Goal: Information Seeking & Learning: Learn about a topic

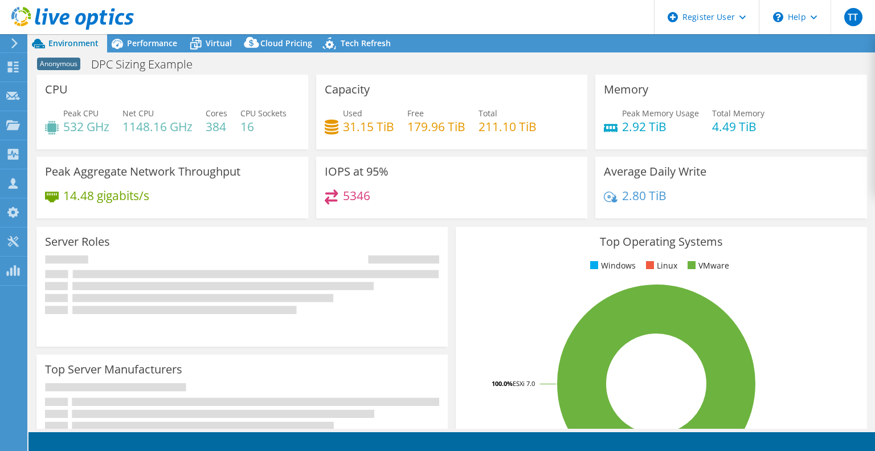
select select "USEast"
select select "USD"
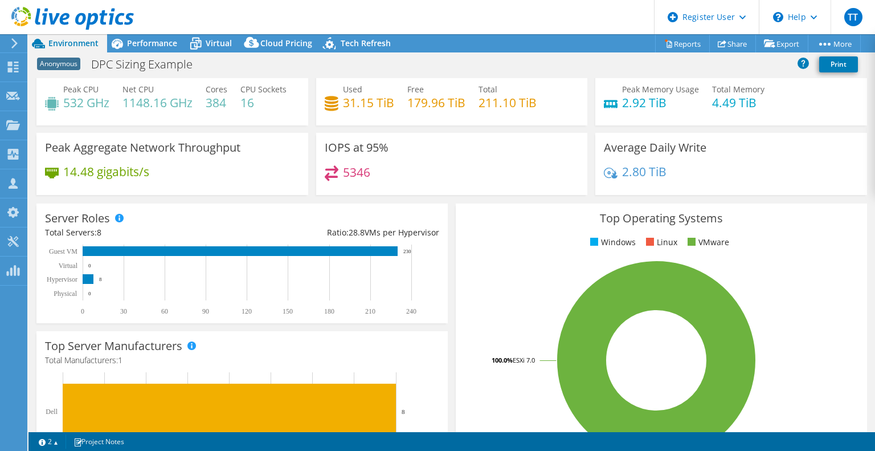
scroll to position [30, 0]
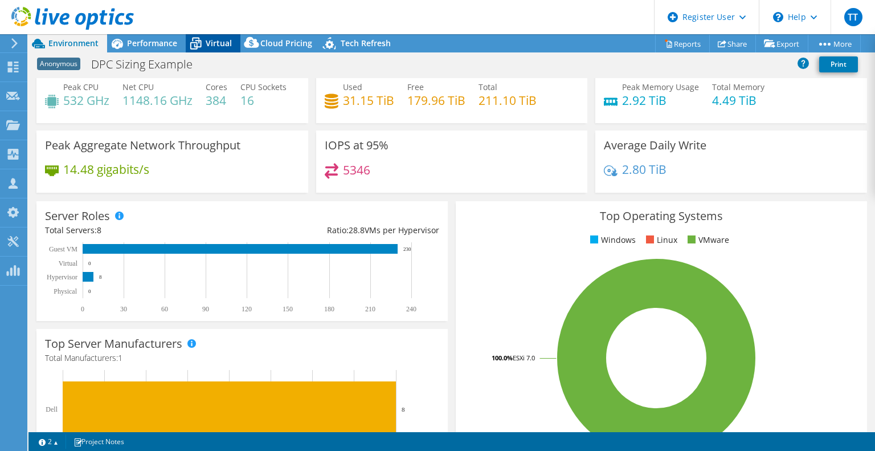
click at [212, 43] on span "Virtual" at bounding box center [219, 43] width 26 height 11
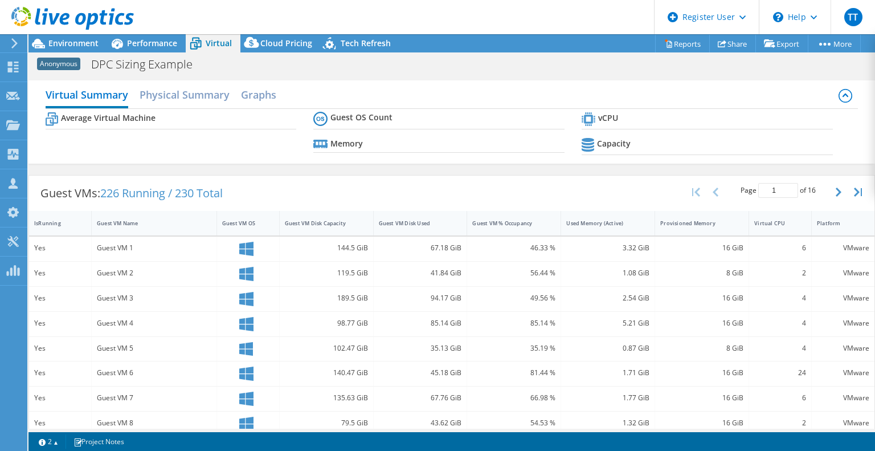
click at [79, 36] on div at bounding box center [67, 19] width 134 height 38
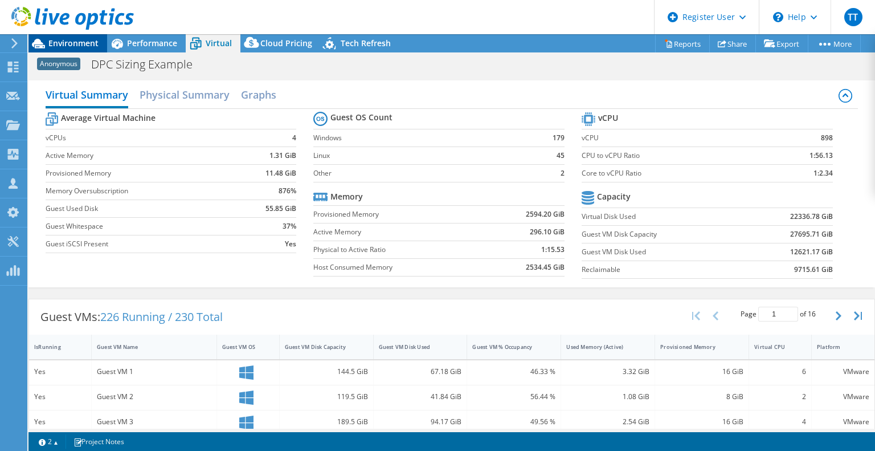
click at [79, 43] on span "Environment" at bounding box center [73, 43] width 50 height 11
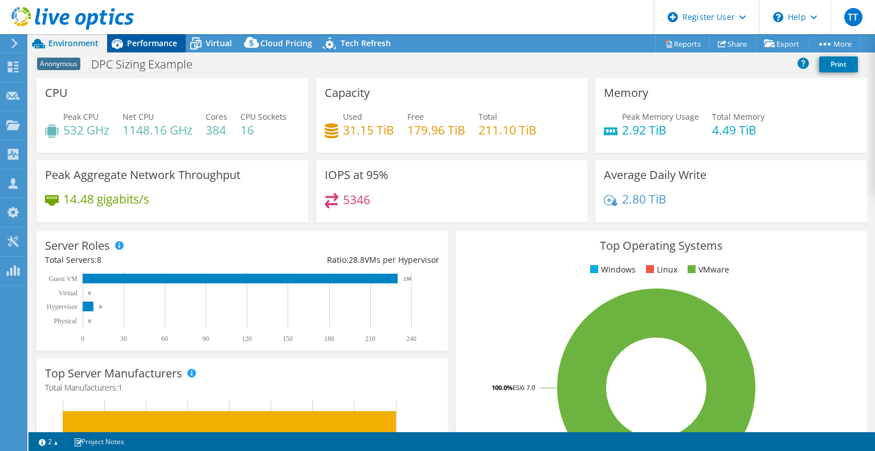
click at [166, 39] on span "Performance" at bounding box center [152, 43] width 50 height 11
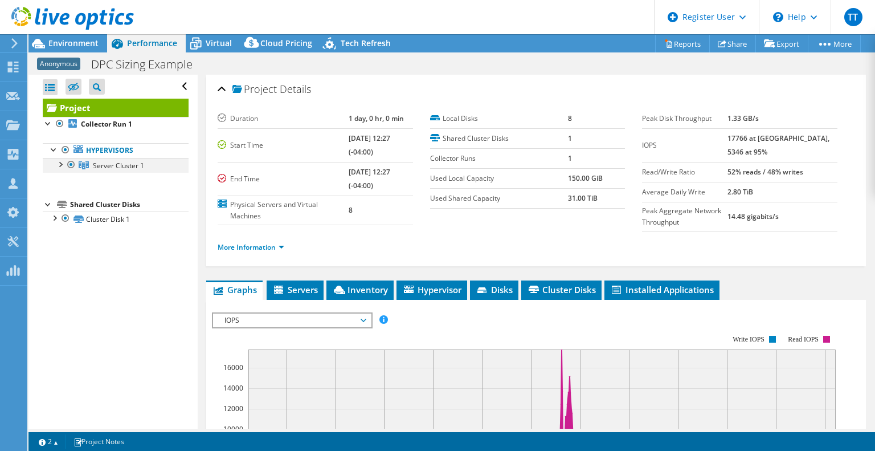
click at [62, 163] on div at bounding box center [59, 163] width 11 height 11
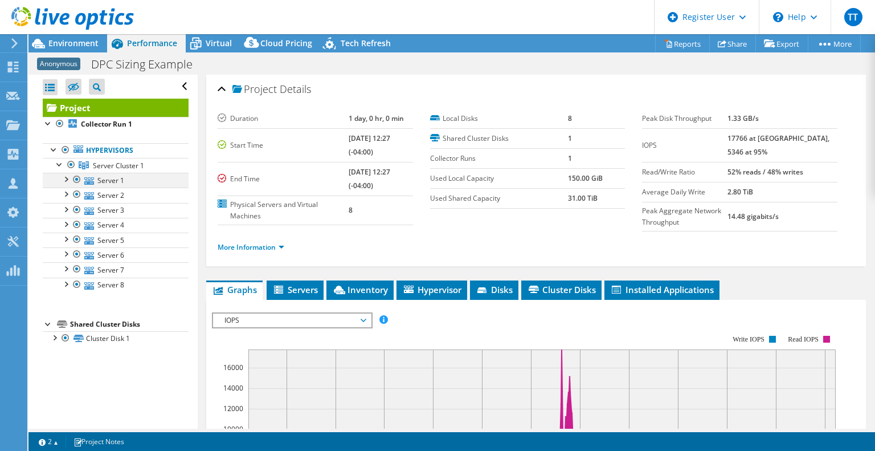
click at [70, 181] on div at bounding box center [65, 178] width 11 height 11
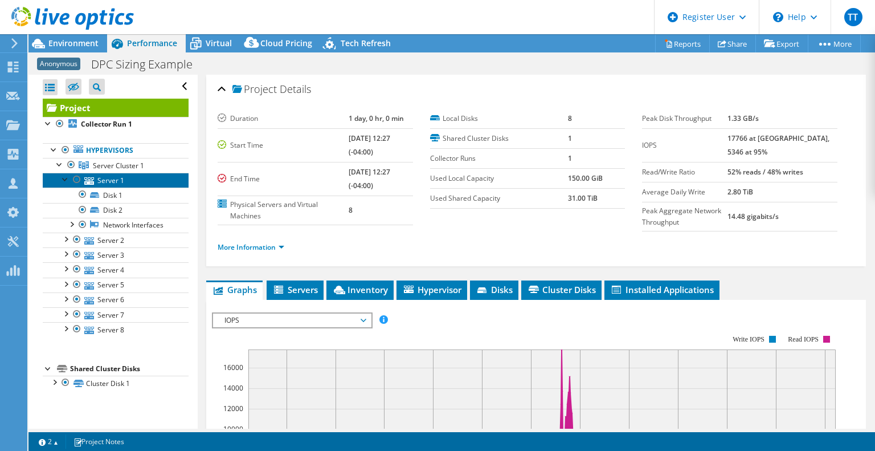
click at [108, 182] on link "Server 1" at bounding box center [116, 180] width 146 height 15
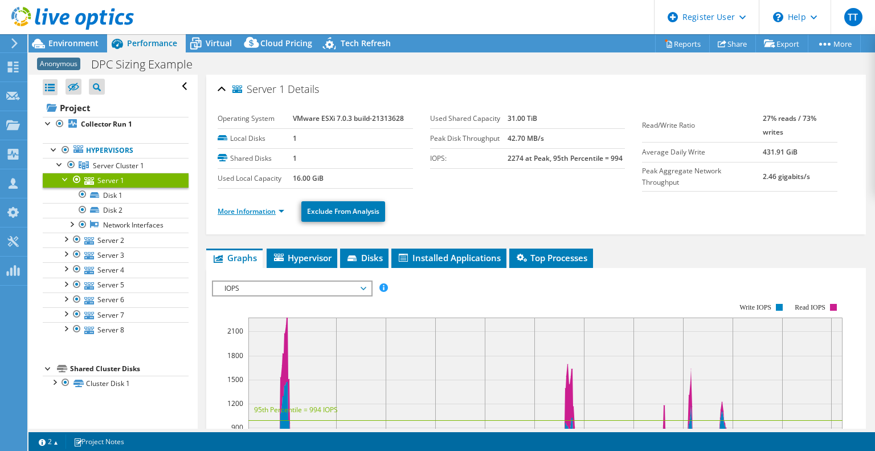
click at [252, 207] on link "More Information" at bounding box center [251, 211] width 67 height 10
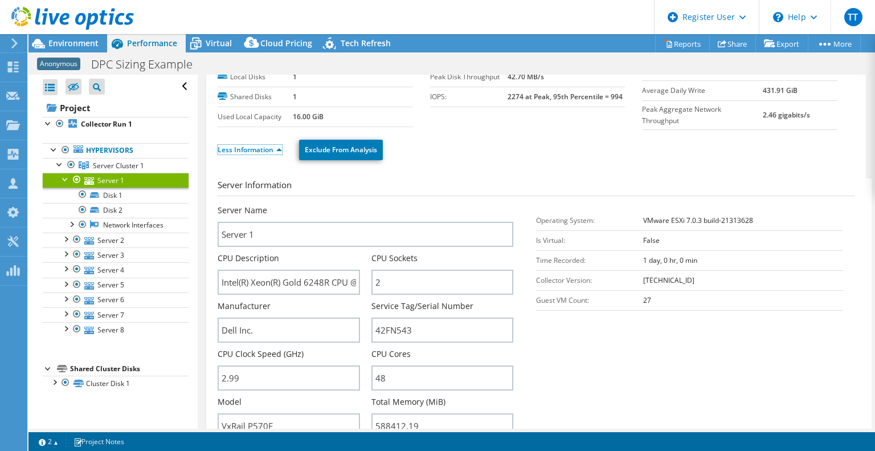
scroll to position [152, 0]
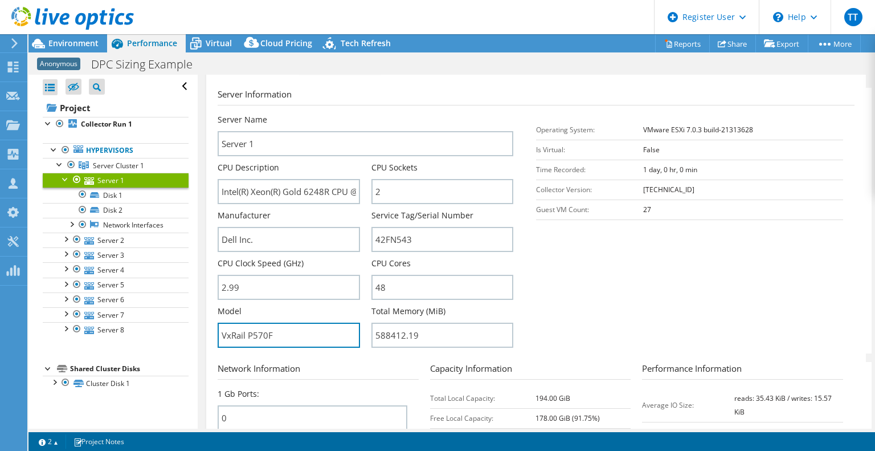
drag, startPoint x: 299, startPoint y: 337, endPoint x: 185, endPoint y: 309, distance: 116.8
click at [185, 309] on div "Open All Close All Hide Excluded Nodes Project Tree Filter" at bounding box center [451, 252] width 847 height 354
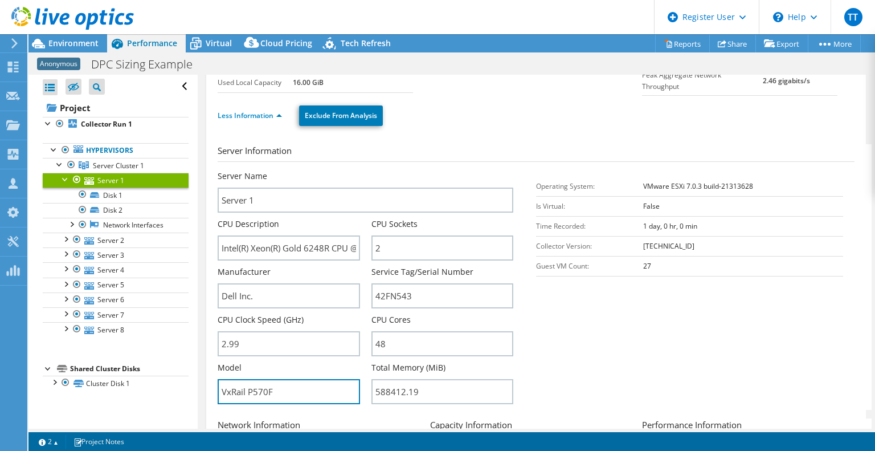
scroll to position [0, 0]
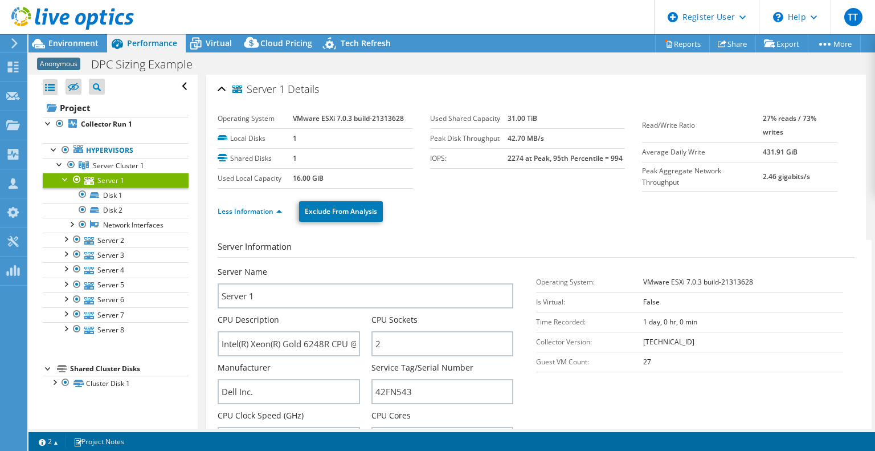
click at [83, 38] on div at bounding box center [67, 19] width 134 height 38
click at [75, 42] on span "Environment" at bounding box center [73, 43] width 50 height 11
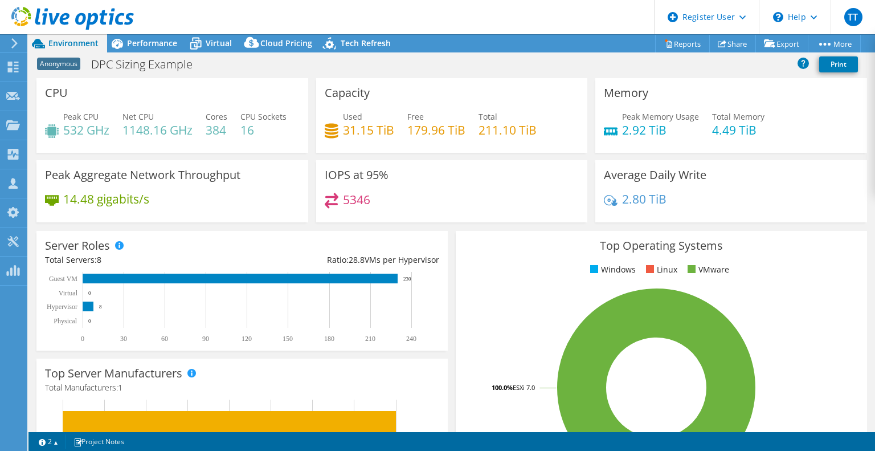
scroll to position [8, 0]
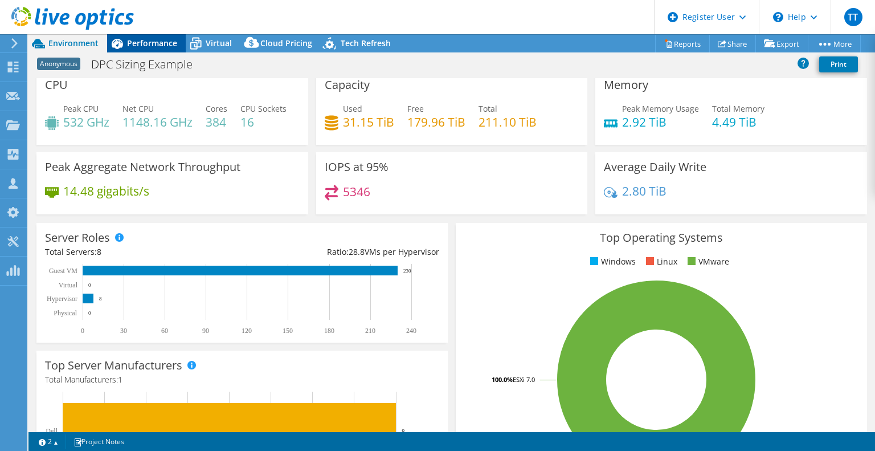
click at [155, 38] on span "Performance" at bounding box center [152, 43] width 50 height 11
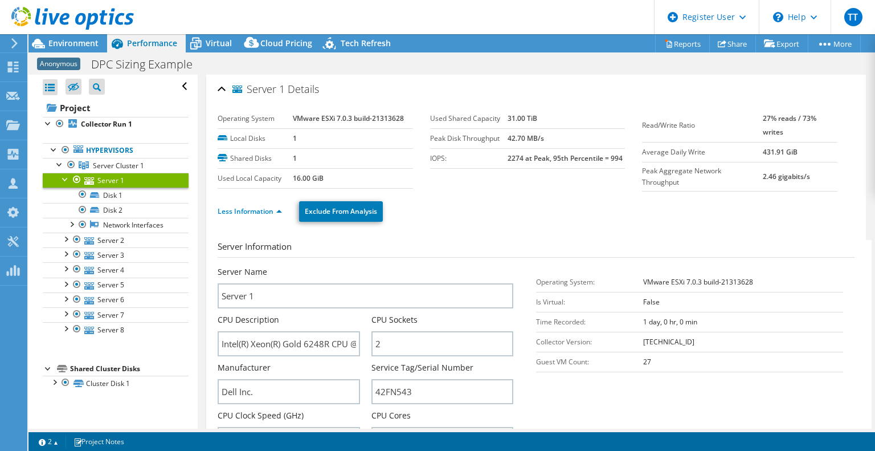
scroll to position [0, 0]
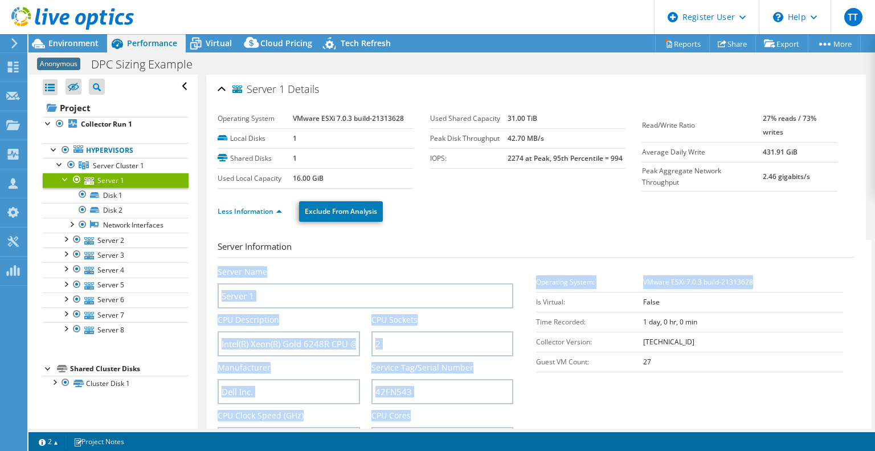
drag, startPoint x: 770, startPoint y: 281, endPoint x: 615, endPoint y: 264, distance: 155.3
click at [615, 266] on div "Operating System: VMware ESXi 7.0.3 build-21313628 Is Virtual: False Time Recor…" at bounding box center [695, 322] width 318 height 112
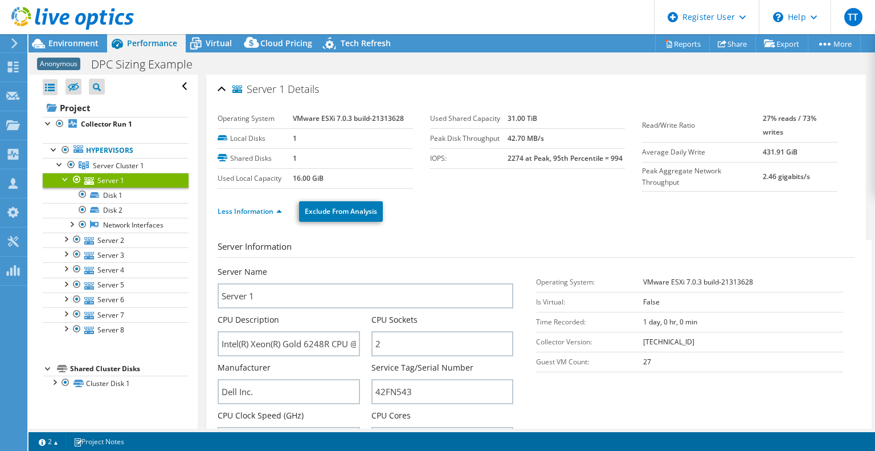
click at [63, 180] on div at bounding box center [65, 178] width 11 height 11
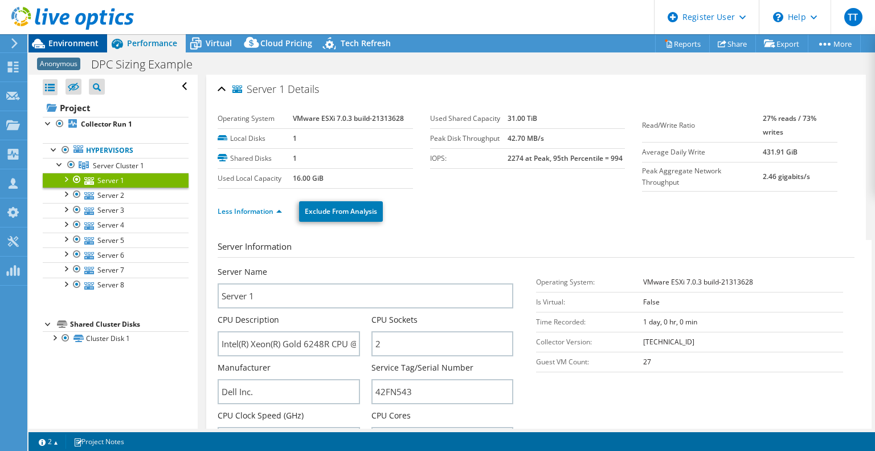
click at [79, 42] on span "Environment" at bounding box center [73, 43] width 50 height 11
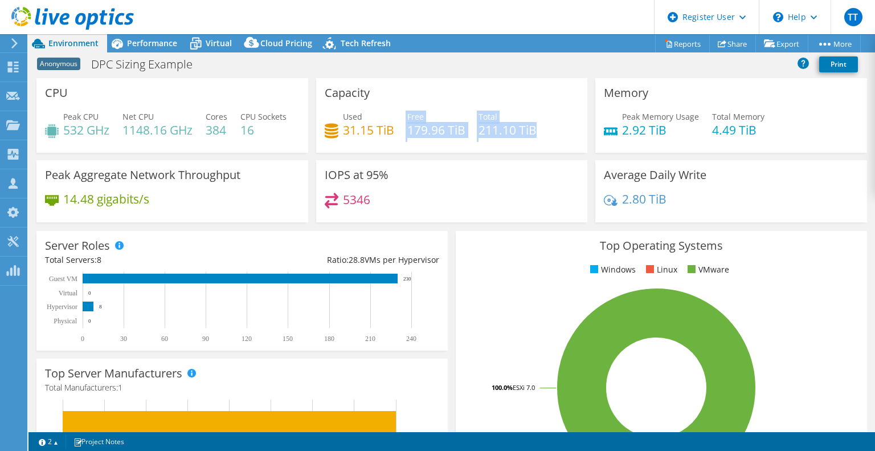
drag, startPoint x: 546, startPoint y: 129, endPoint x: 403, endPoint y: 124, distance: 143.1
click at [403, 124] on div "Used 31.15 TiB Free 179.96 TiB Total 211.10 TiB" at bounding box center [452, 129] width 255 height 37
click at [461, 153] on div "Capacity Used 31.15 TiB Free 179.96 TiB Total 211.10 TiB" at bounding box center [452, 115] width 272 height 75
drag, startPoint x: 544, startPoint y: 134, endPoint x: 349, endPoint y: 111, distance: 196.2
click at [349, 111] on div "Used 31.15 TiB Free 179.96 TiB Total 211.10 TiB" at bounding box center [452, 129] width 255 height 37
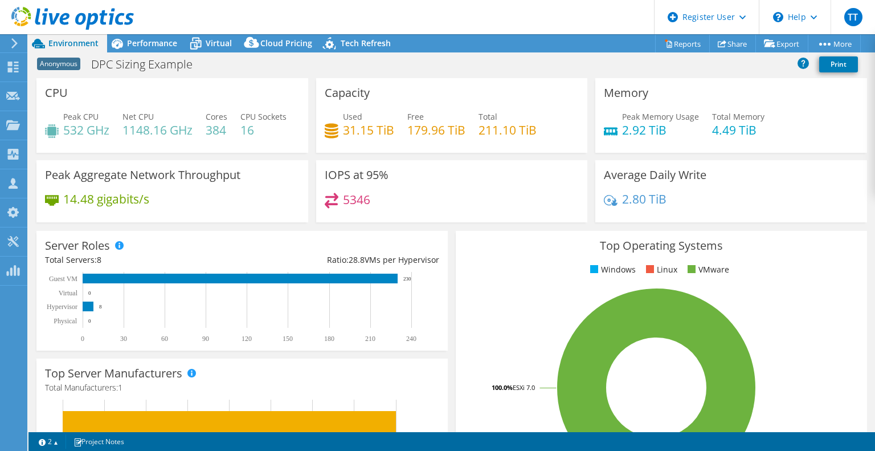
click at [778, 141] on div "Peak Memory Usage 2.92 TiB Total Memory 4.49 TiB" at bounding box center [731, 129] width 255 height 37
drag, startPoint x: 768, startPoint y: 132, endPoint x: 619, endPoint y: 105, distance: 151.6
click at [619, 105] on div "Memory Peak Memory Usage 2.92 TiB Total Memory 4.49 TiB" at bounding box center [731, 115] width 272 height 75
click at [223, 39] on span "Virtual" at bounding box center [219, 43] width 26 height 11
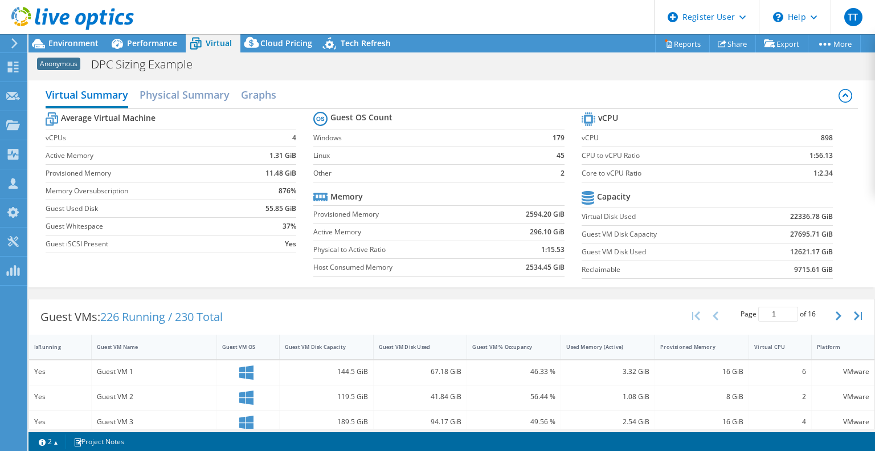
click at [133, 36] on div at bounding box center [67, 19] width 134 height 38
click at [132, 43] on span "Performance" at bounding box center [152, 43] width 50 height 11
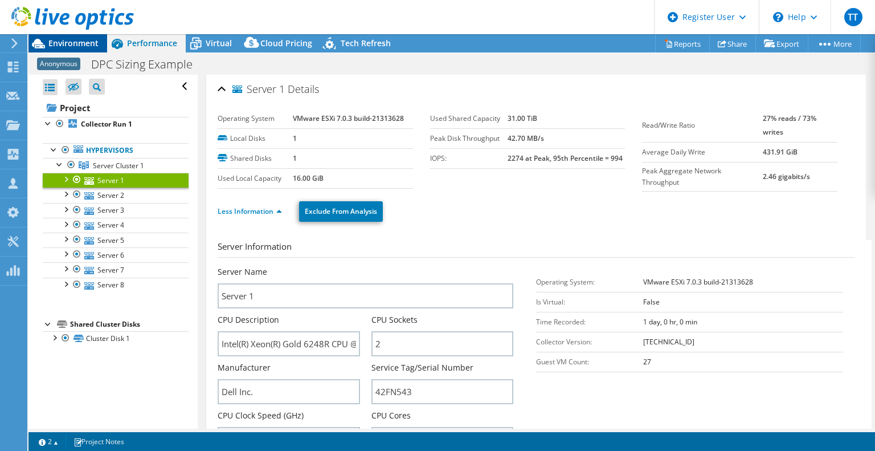
click at [87, 44] on span "Environment" at bounding box center [73, 43] width 50 height 11
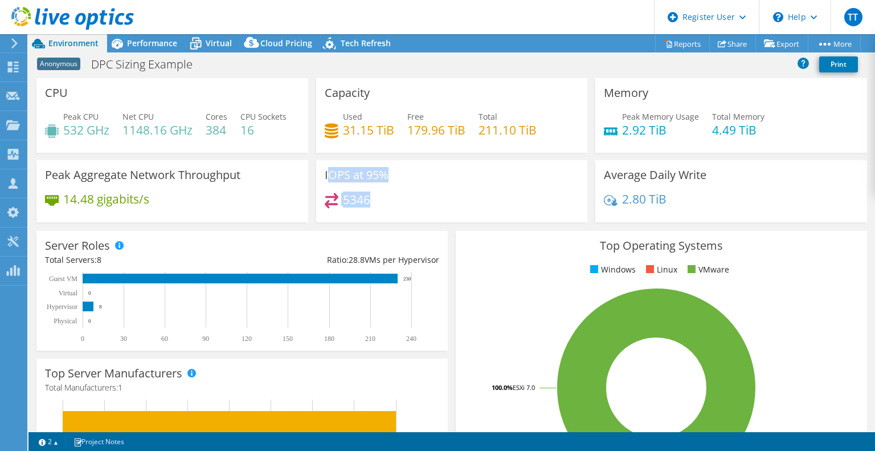
drag, startPoint x: 405, startPoint y: 240, endPoint x: 324, endPoint y: 209, distance: 86.6
click at [324, 209] on div "IOPS at 95% 5346" at bounding box center [452, 191] width 272 height 62
click at [227, 45] on span "Virtual" at bounding box center [219, 43] width 26 height 11
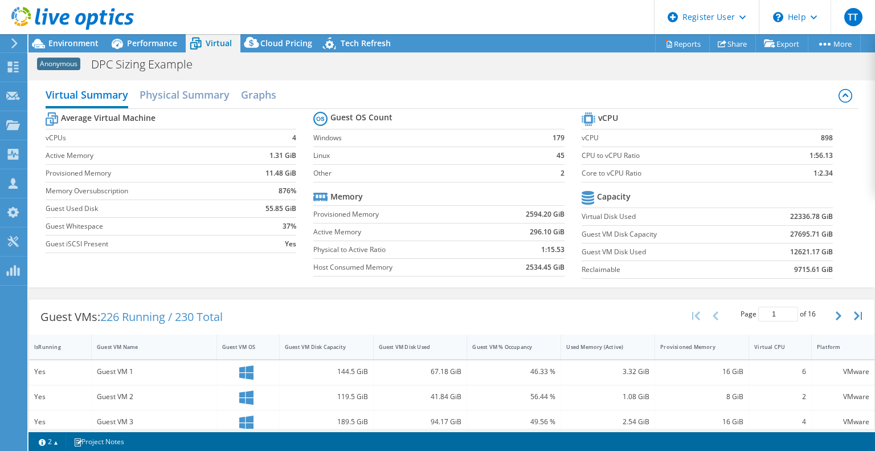
click at [69, 34] on div at bounding box center [67, 19] width 134 height 38
click at [64, 44] on span "Environment" at bounding box center [73, 43] width 50 height 11
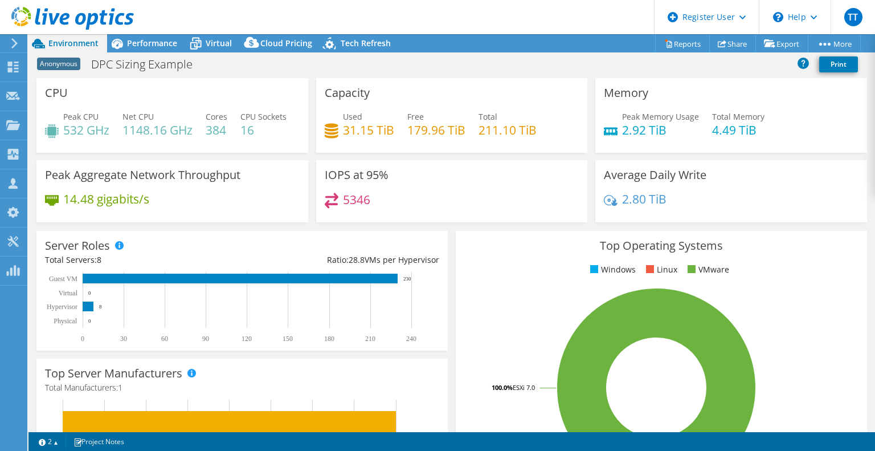
scroll to position [2, 0]
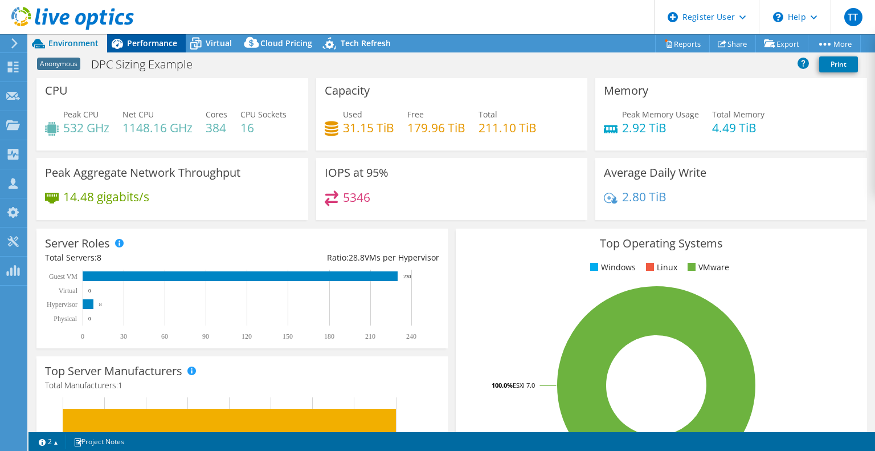
click at [148, 43] on span "Performance" at bounding box center [152, 43] width 50 height 11
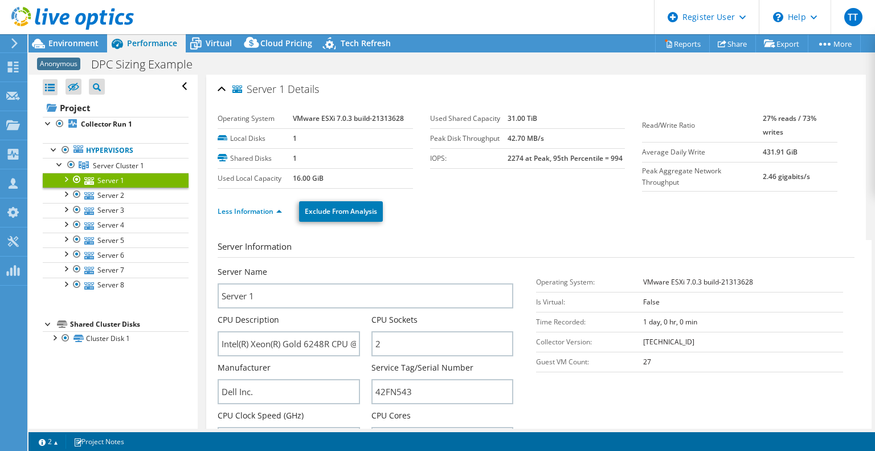
scroll to position [0, 0]
click at [123, 162] on span "Server Cluster 1" at bounding box center [118, 166] width 51 height 10
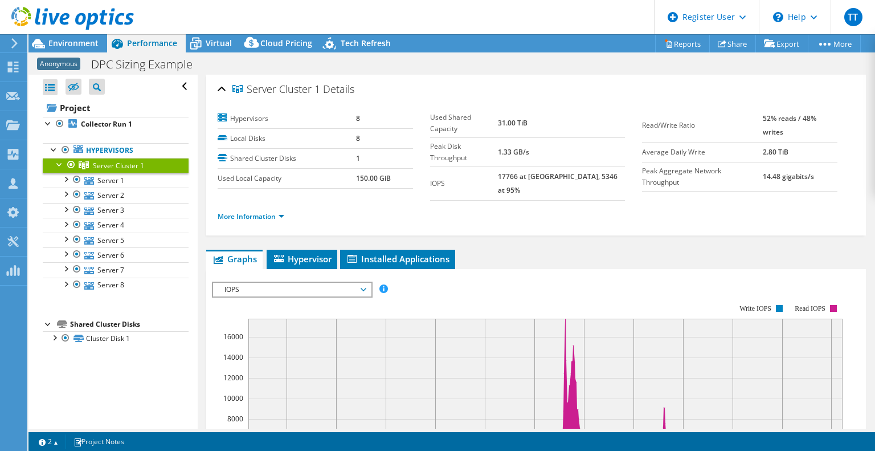
click at [321, 283] on span "IOPS" at bounding box center [292, 290] width 146 height 14
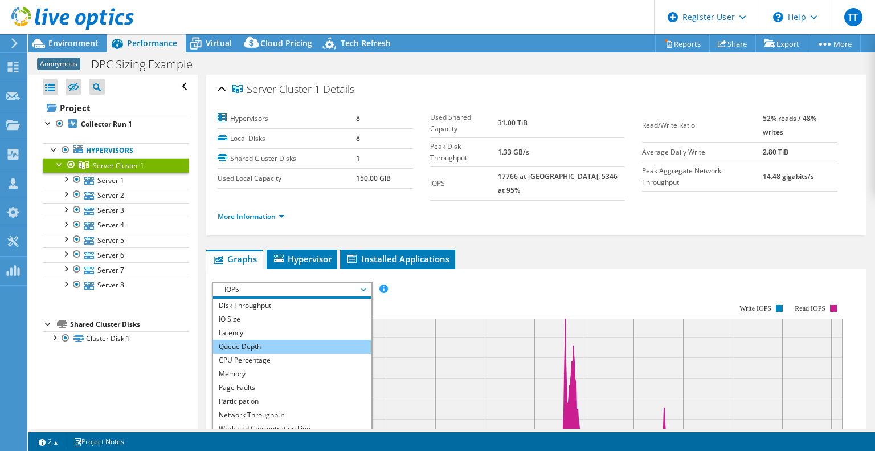
scroll to position [13, 0]
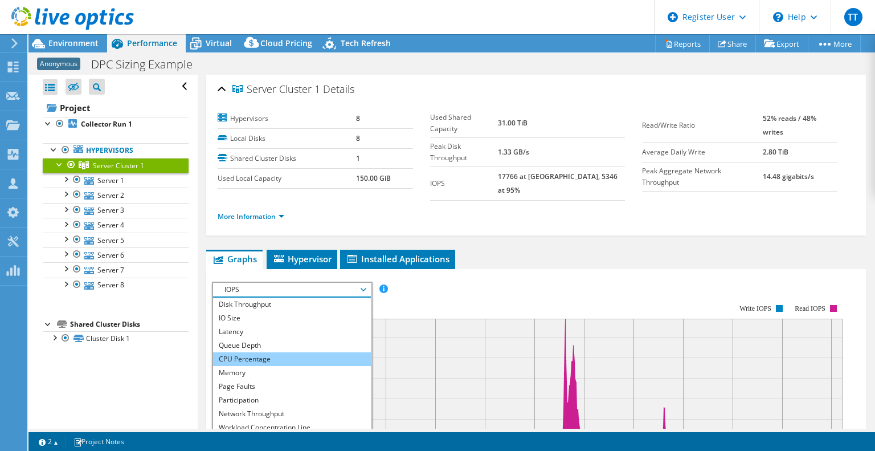
click at [299, 352] on li "CPU Percentage" at bounding box center [292, 359] width 158 height 14
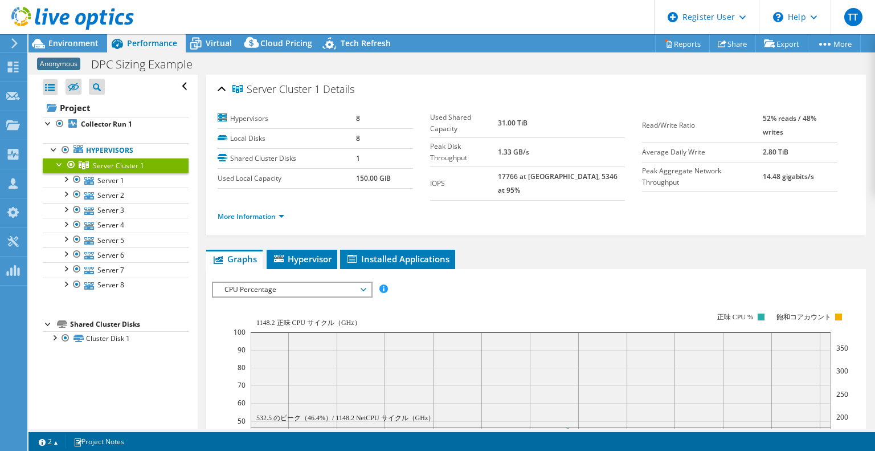
click at [609, 257] on ul "Graphs Servers Inventory Hypervisor Disks Cluster Disks Installed Applications" at bounding box center [536, 259] width 660 height 19
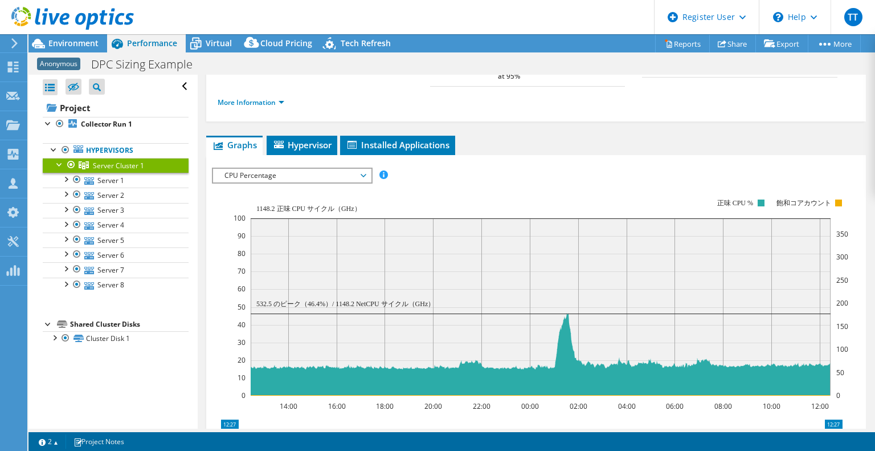
scroll to position [107, 0]
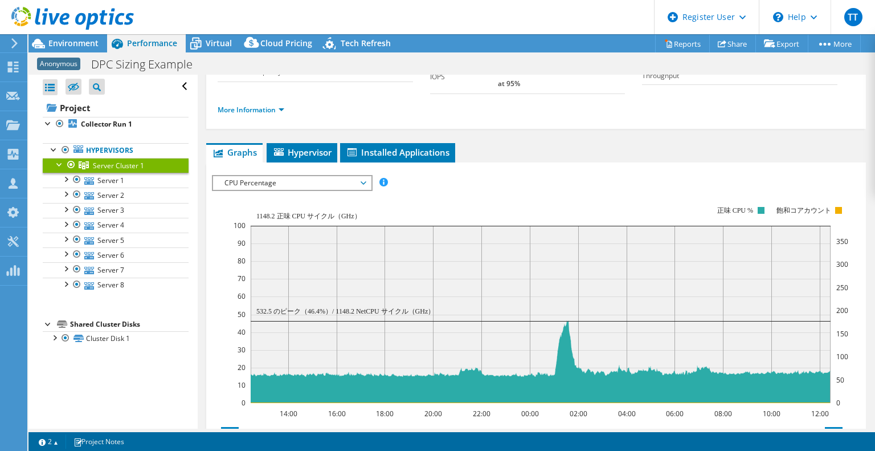
click at [310, 176] on span "CPU Percentage" at bounding box center [292, 183] width 146 height 14
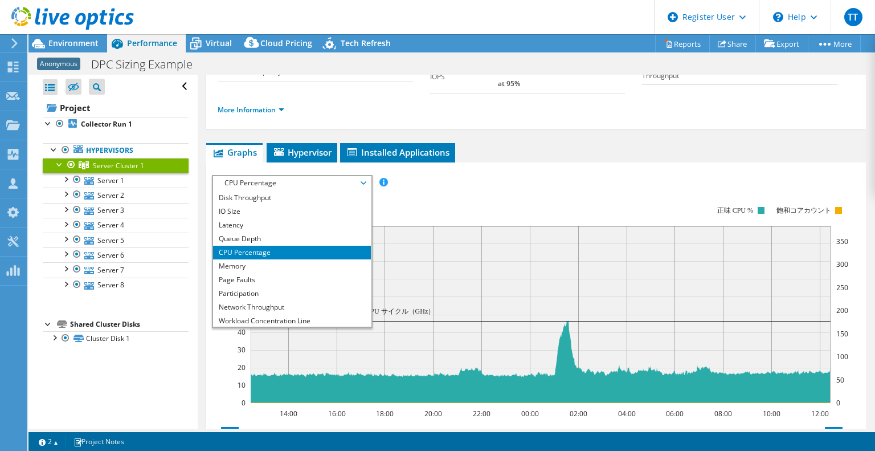
click at [310, 176] on span "CPU Percentage" at bounding box center [292, 183] width 146 height 14
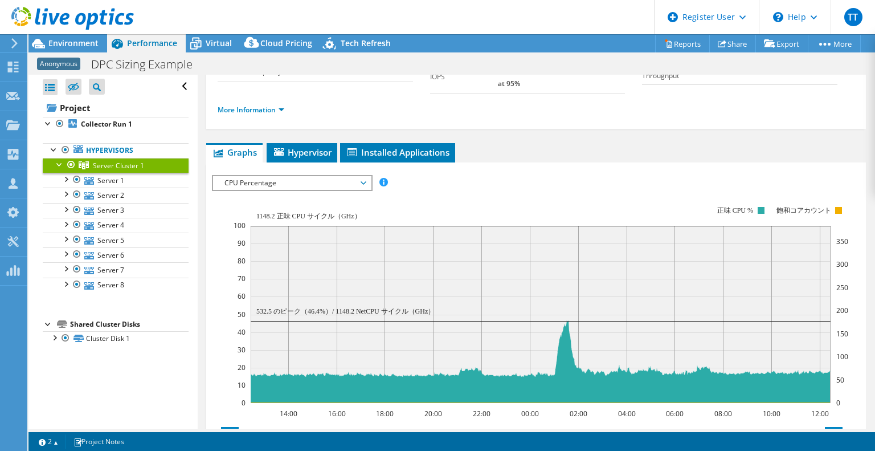
click at [468, 175] on div "IOPS Disk Throughput IO Size Latency Queue Depth CPU Percentage Memory Page Fau…" at bounding box center [536, 182] width 648 height 15
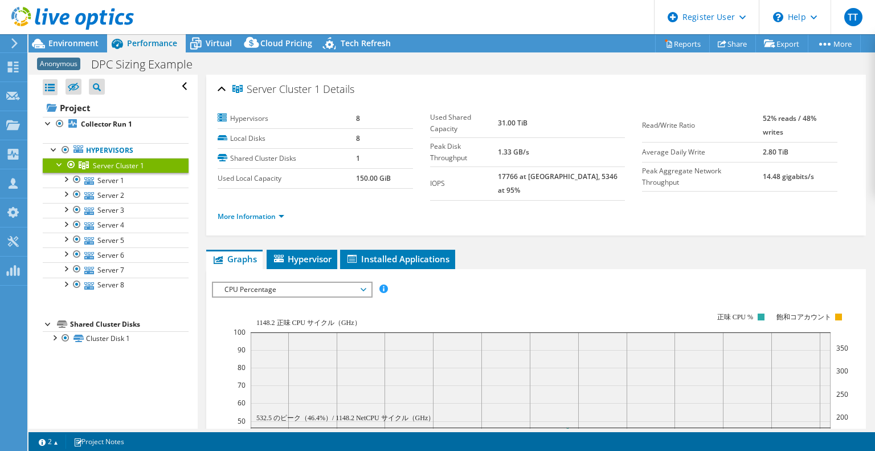
drag, startPoint x: 369, startPoint y: 301, endPoint x: 292, endPoint y: 300, distance: 77.5
click at [292, 300] on rect at bounding box center [541, 411] width 615 height 228
drag, startPoint x: 255, startPoint y: 309, endPoint x: 412, endPoint y: 324, distance: 157.4
click at [412, 324] on icon "14:00 16:00 18:00 20:00 22:00 00:00 02:00 04:00 06:00 08:00 10:00 12:00 0 10 20…" at bounding box center [531, 411] width 639 height 228
click at [451, 316] on rect at bounding box center [541, 411] width 615 height 228
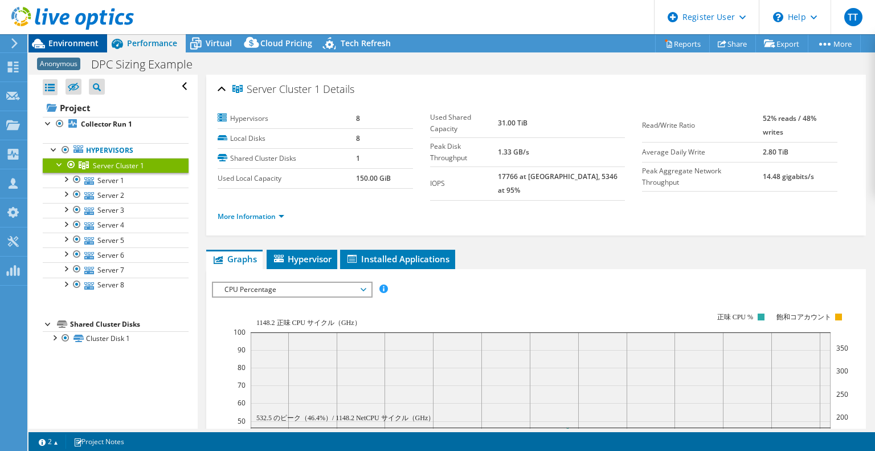
click at [64, 44] on span "Environment" at bounding box center [73, 43] width 50 height 11
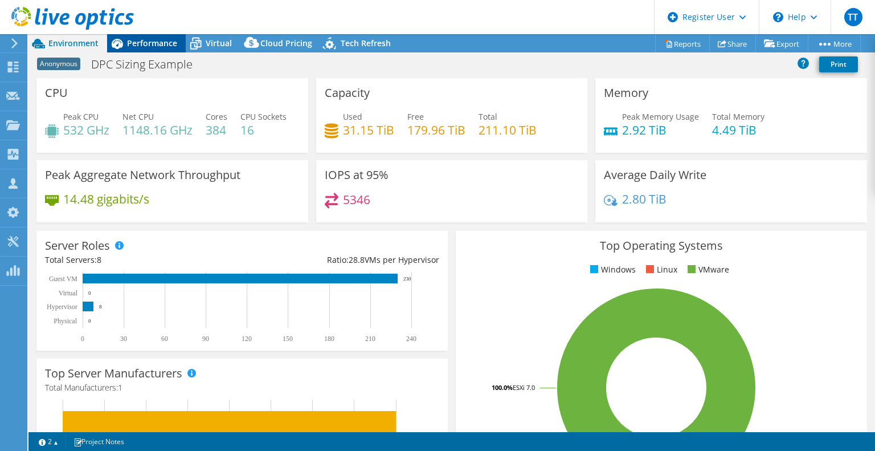
click at [158, 41] on span "Performance" at bounding box center [152, 43] width 50 height 11
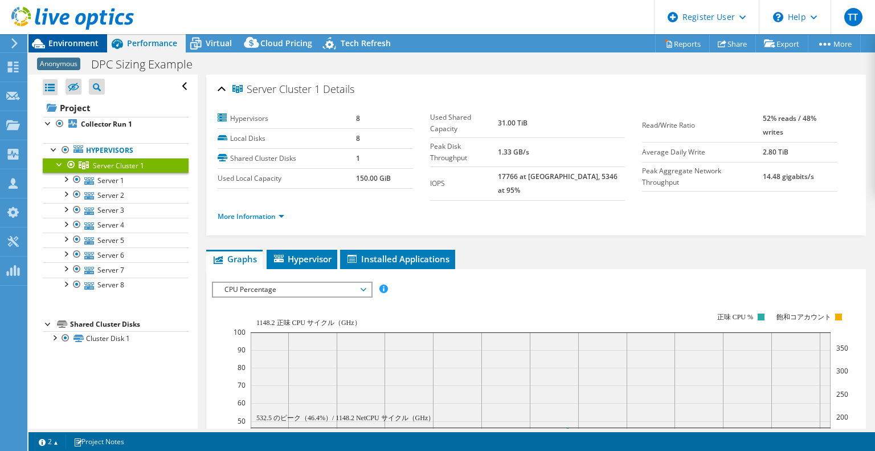
click at [84, 45] on span "Environment" at bounding box center [73, 43] width 50 height 11
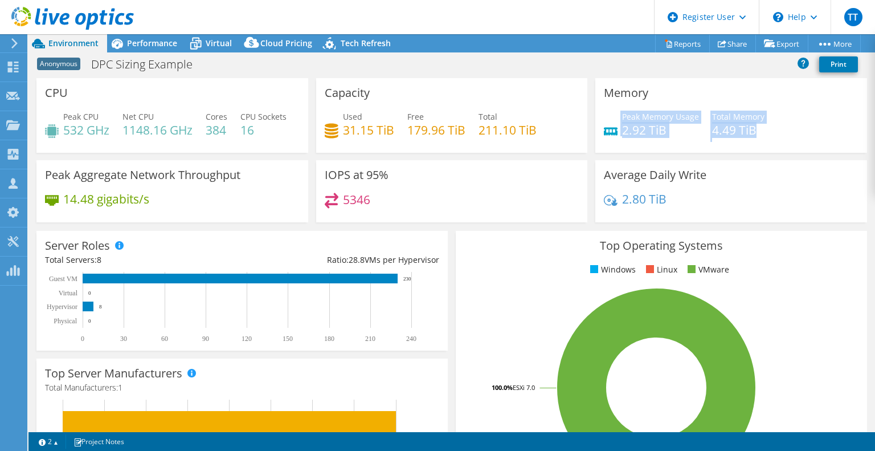
drag, startPoint x: 755, startPoint y: 134, endPoint x: 602, endPoint y: 125, distance: 153.5
click at [604, 125] on div "Peak Memory Usage 2.92 TiB Total Memory 4.49 TiB" at bounding box center [731, 129] width 255 height 37
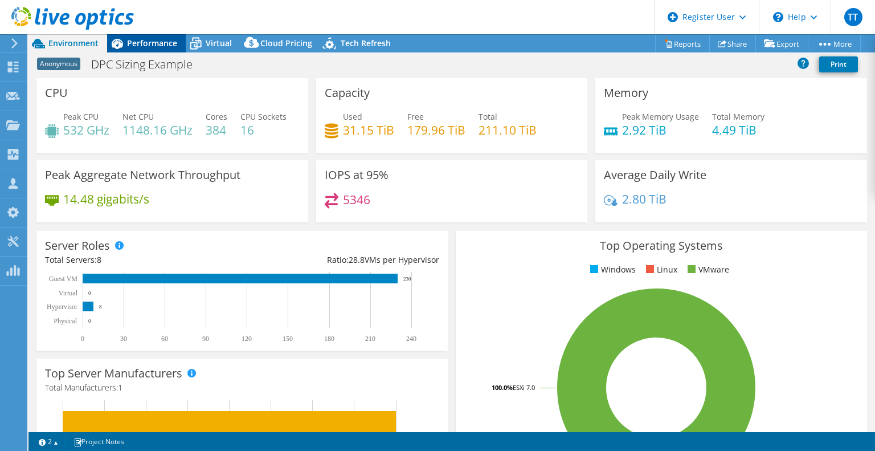
click at [155, 51] on div "Performance" at bounding box center [146, 43] width 79 height 18
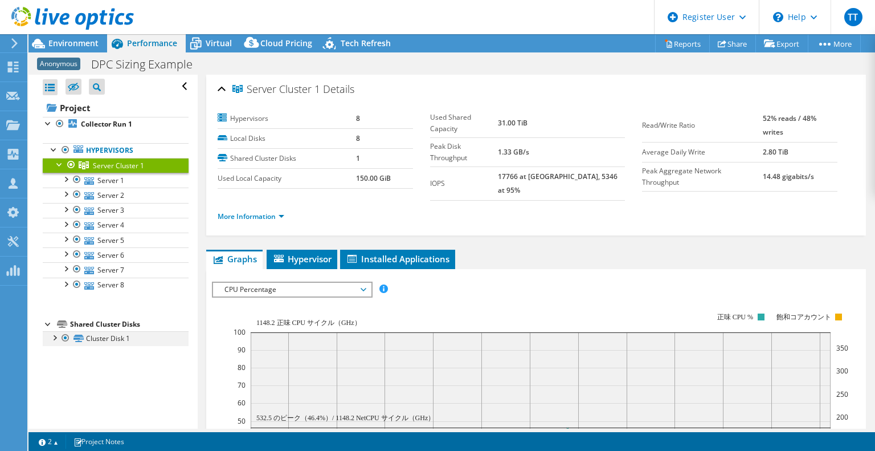
click at [52, 336] on div at bounding box center [53, 336] width 11 height 11
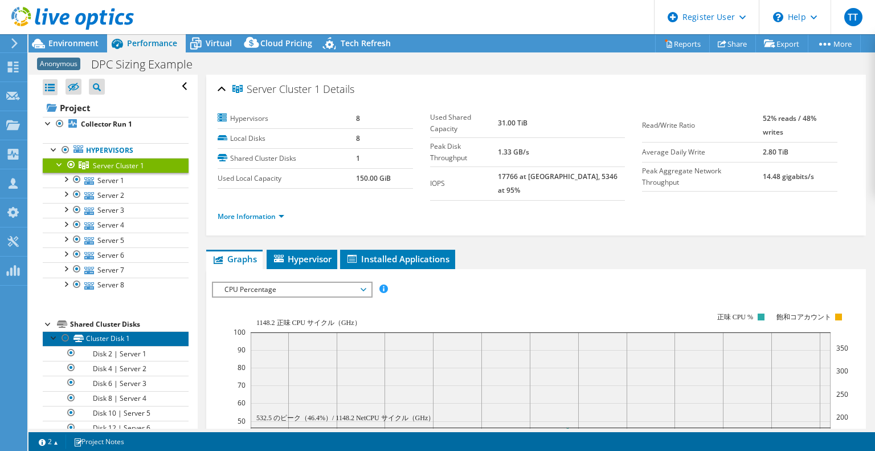
click at [116, 338] on link "Cluster Disk 1" at bounding box center [116, 338] width 146 height 15
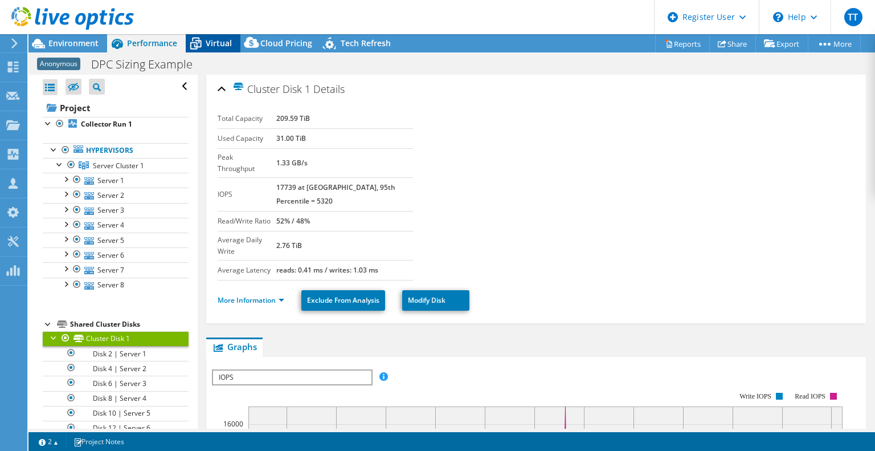
click at [204, 39] on icon at bounding box center [196, 44] width 20 height 20
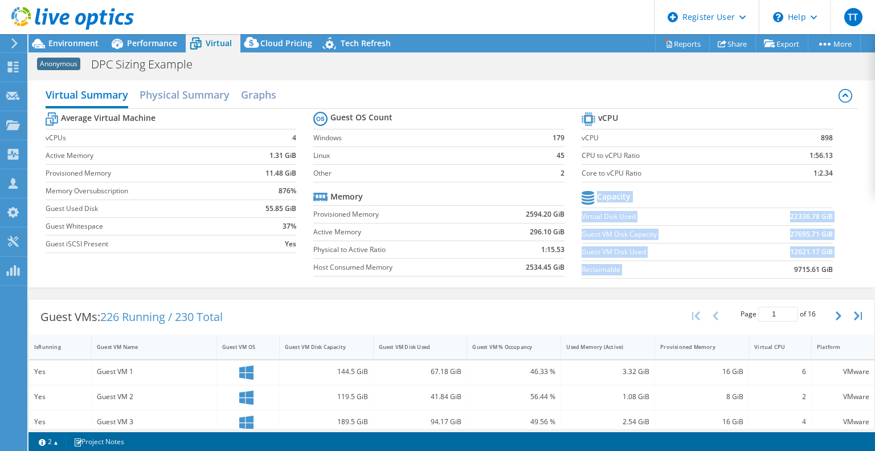
drag, startPoint x: 831, startPoint y: 270, endPoint x: 765, endPoint y: 259, distance: 67.0
click at [765, 259] on section "vCPU vCPU 898 CPU to vCPU Ratio 1:56.13 Core to vCPU Ratio 1:2.34 Capacity Virt…" at bounding box center [716, 196] width 268 height 175
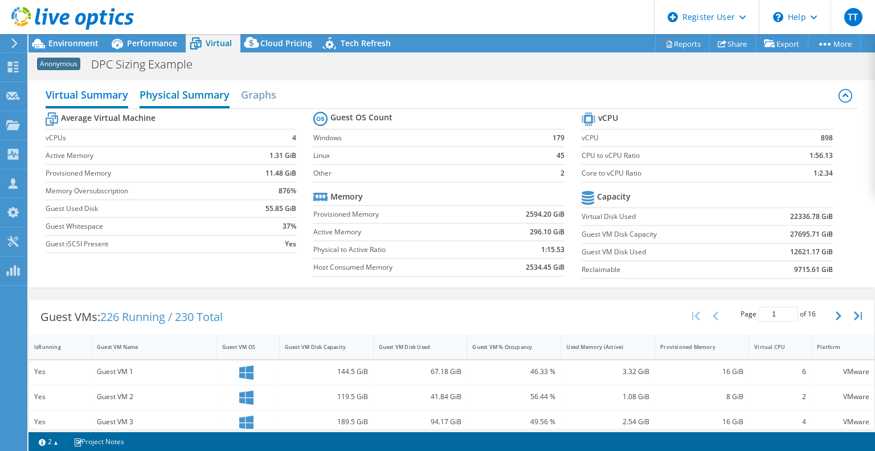
click at [183, 96] on h2 "Physical Summary" at bounding box center [185, 95] width 90 height 25
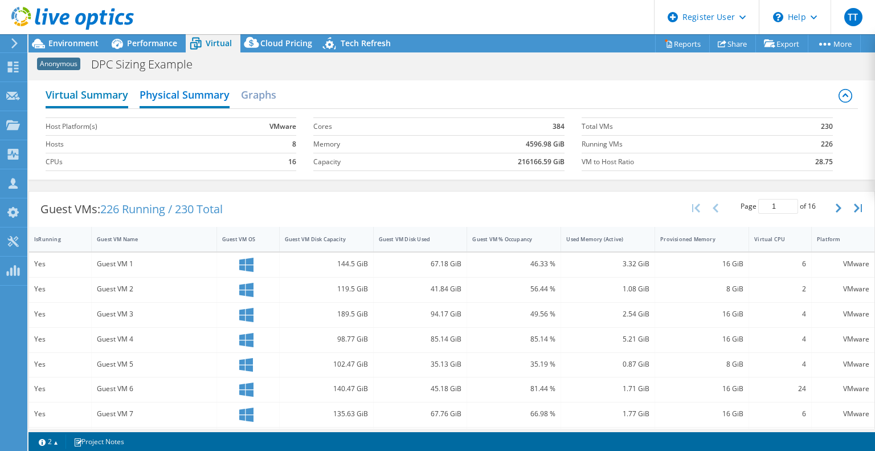
click at [105, 100] on h2 "Virtual Summary" at bounding box center [87, 95] width 83 height 25
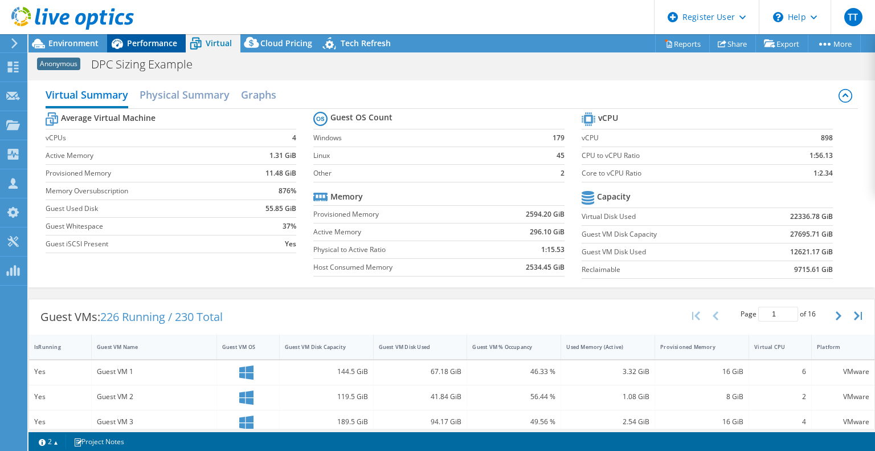
click at [148, 39] on span "Performance" at bounding box center [152, 43] width 50 height 11
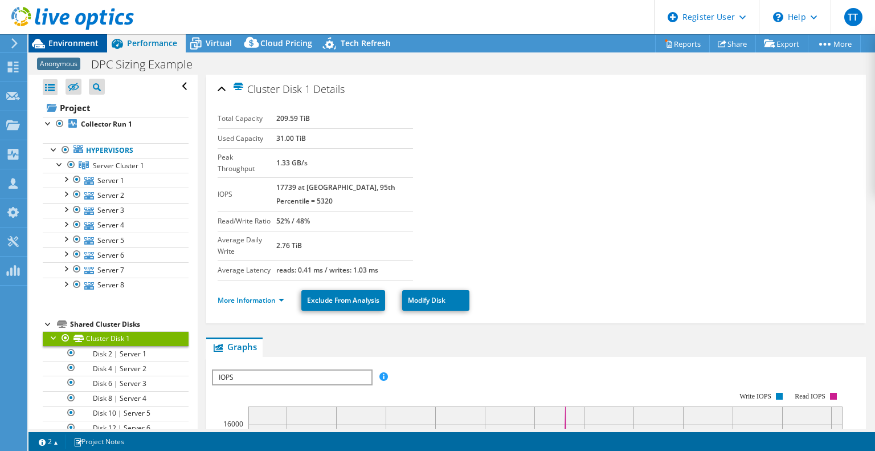
click at [89, 42] on span "Environment" at bounding box center [73, 43] width 50 height 11
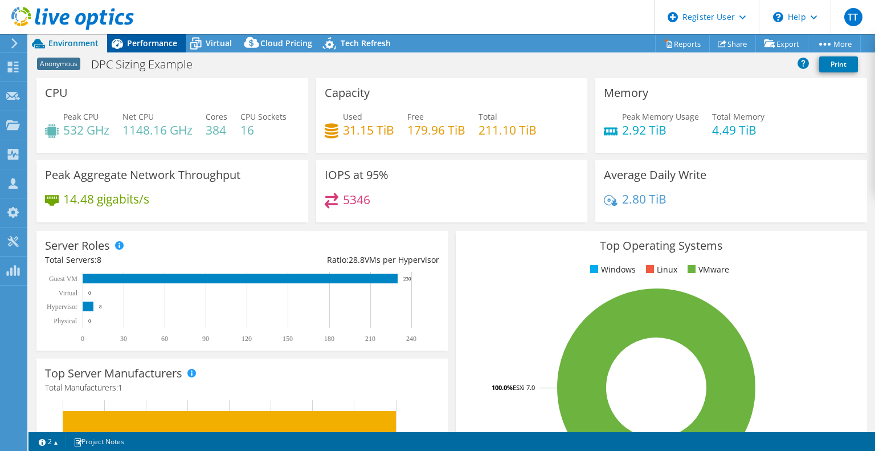
click at [152, 34] on div "Performance" at bounding box center [146, 43] width 79 height 18
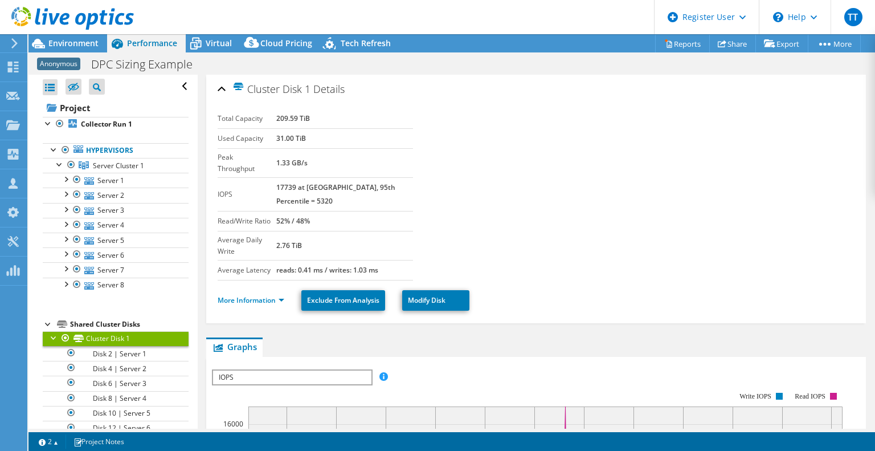
scroll to position [48, 0]
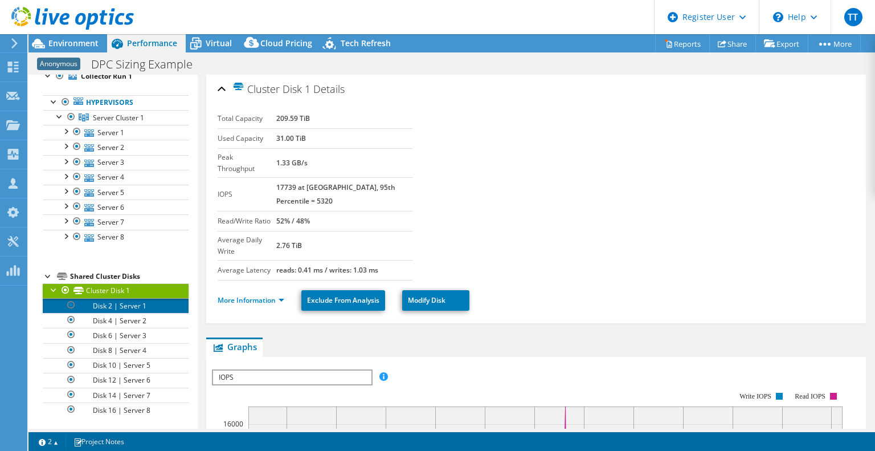
click at [133, 304] on link "Disk 2 | Server 1" at bounding box center [116, 305] width 146 height 15
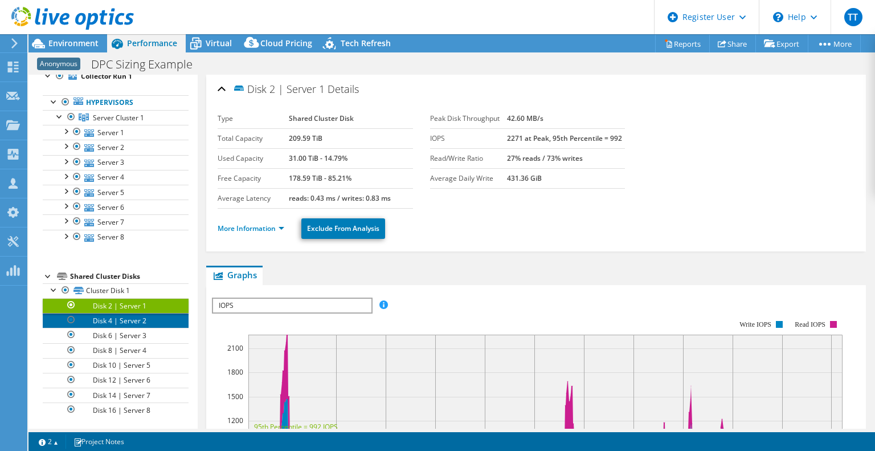
click at [137, 323] on link "Disk 4 | Server 2" at bounding box center [116, 320] width 146 height 15
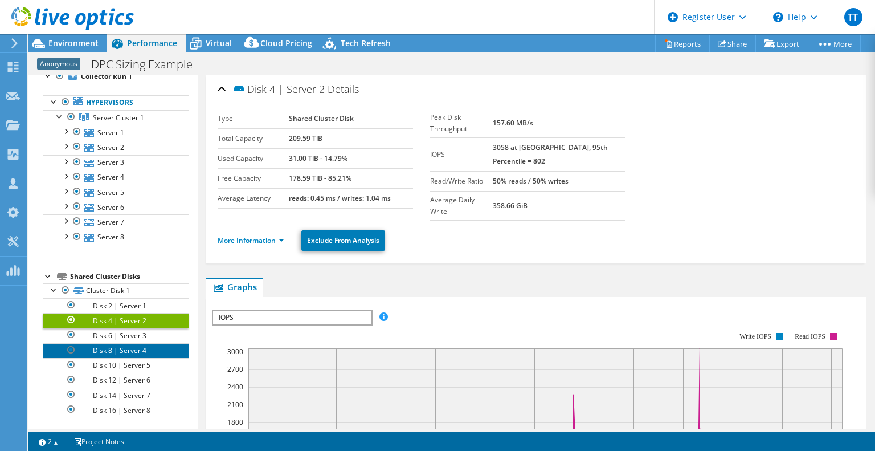
click at [133, 343] on link "Disk 8 | Server 4" at bounding box center [116, 350] width 146 height 15
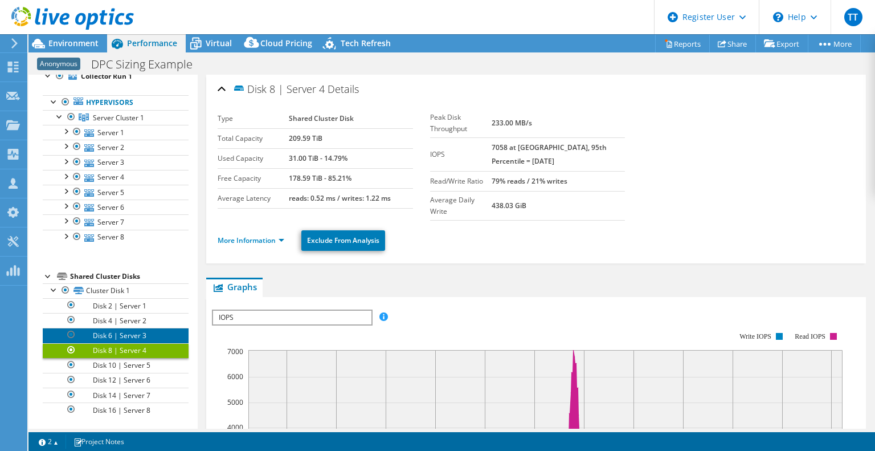
click at [140, 334] on link "Disk 6 | Server 3" at bounding box center [116, 335] width 146 height 15
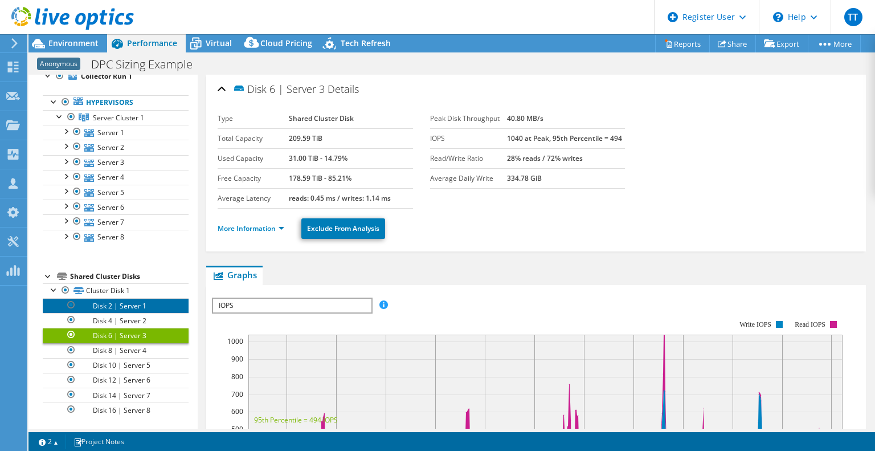
click at [133, 305] on link "Disk 2 | Server 1" at bounding box center [116, 305] width 146 height 15
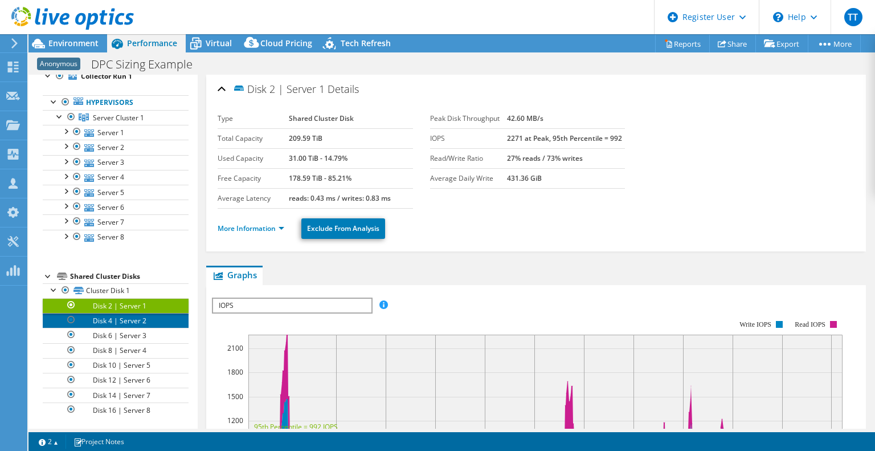
click at [133, 321] on link "Disk 4 | Server 2" at bounding box center [116, 320] width 146 height 15
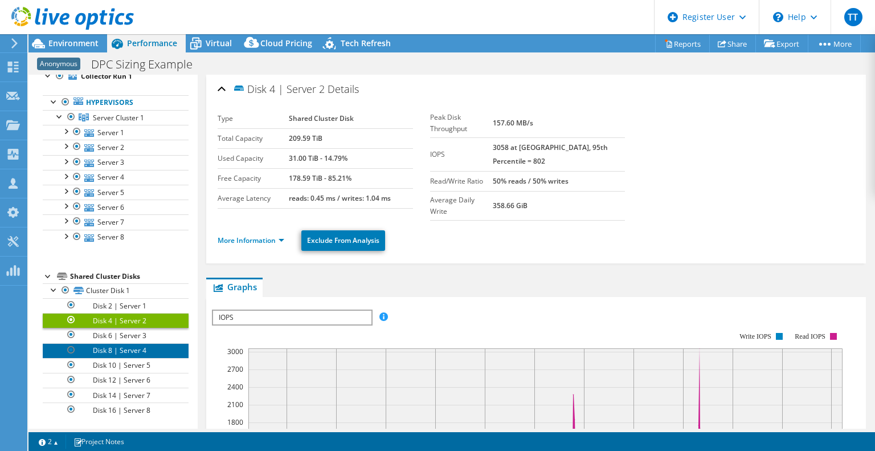
click at [133, 346] on link "Disk 8 | Server 4" at bounding box center [116, 350] width 146 height 15
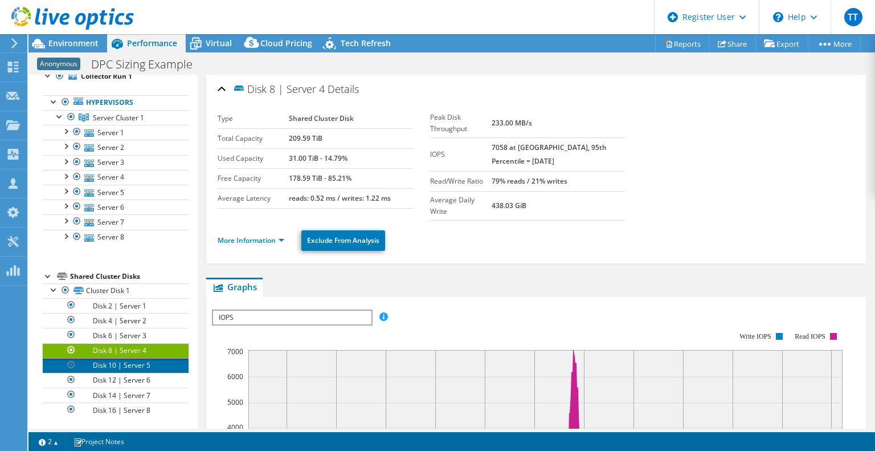
click at [132, 365] on link "Disk 10 | Server 5" at bounding box center [116, 365] width 146 height 15
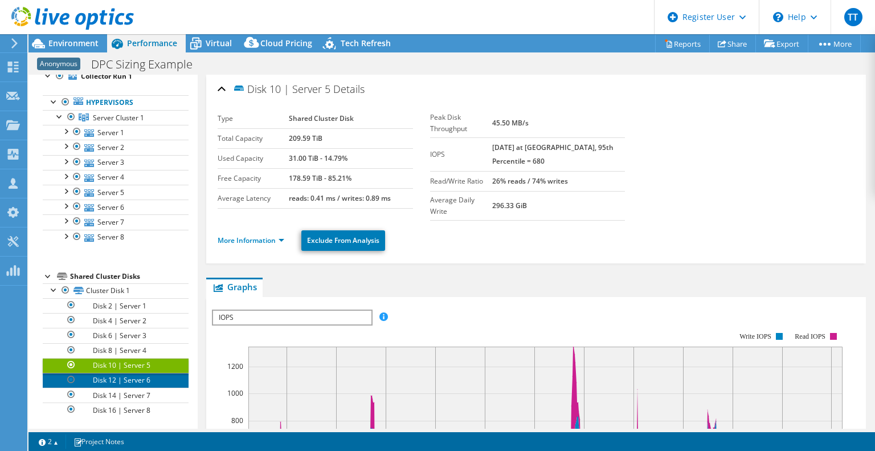
click at [132, 378] on link "Disk 12 | Server 6" at bounding box center [116, 380] width 146 height 15
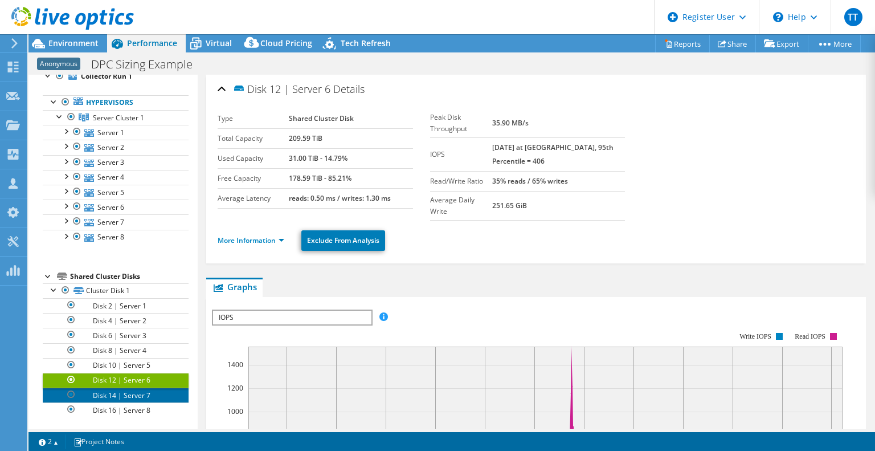
click at [132, 389] on link "Disk 14 | Server 7" at bounding box center [116, 394] width 146 height 15
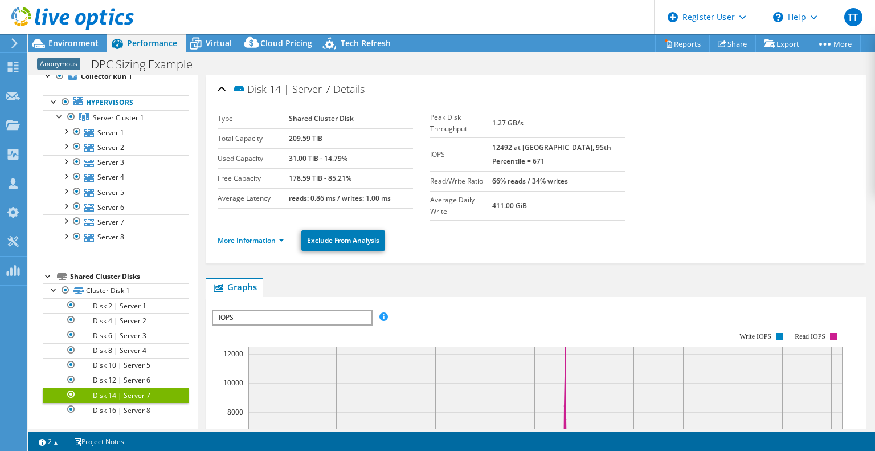
click at [134, 399] on link "Disk 14 | Server 7" at bounding box center [116, 394] width 146 height 15
click at [130, 406] on link "Disk 16 | Server 8" at bounding box center [116, 409] width 146 height 15
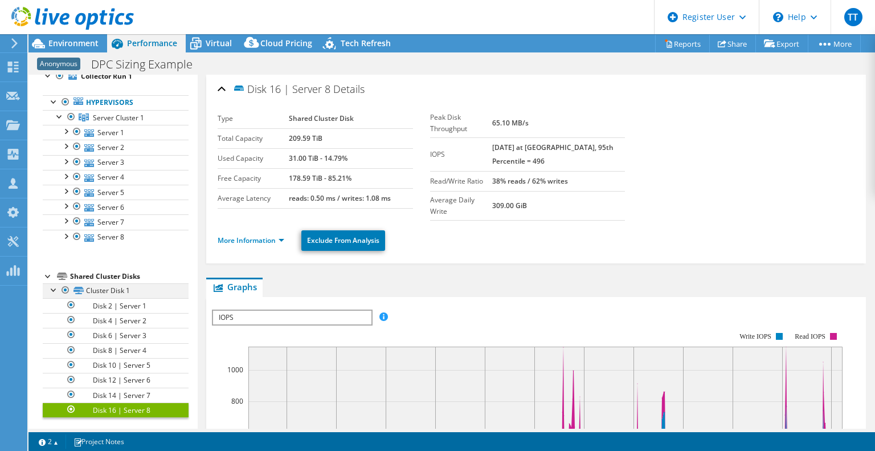
click at [52, 285] on div at bounding box center [53, 288] width 11 height 11
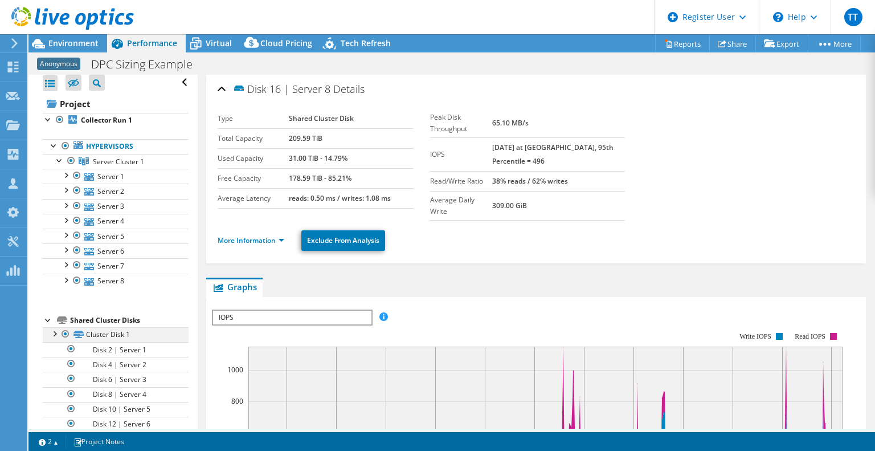
scroll to position [0, 0]
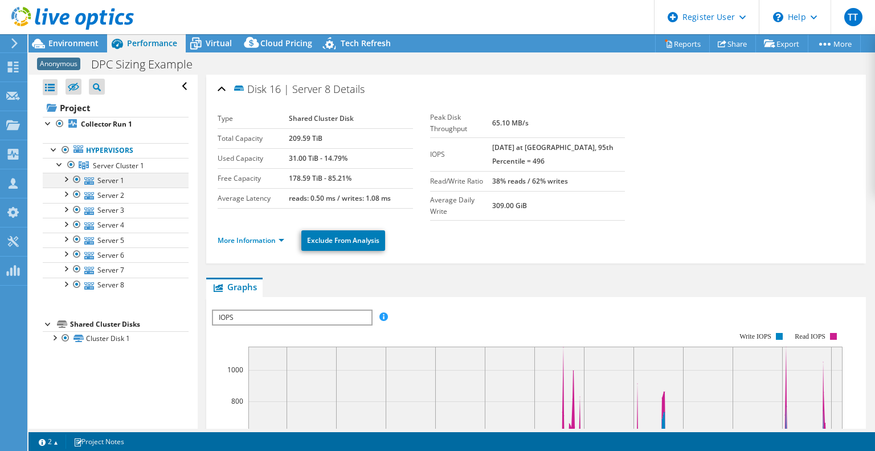
click at [66, 179] on div at bounding box center [65, 178] width 11 height 11
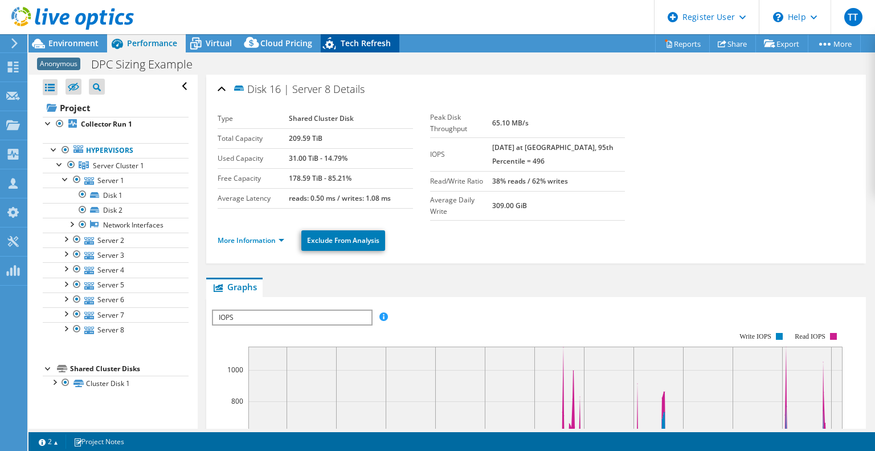
click at [330, 42] on icon at bounding box center [329, 43] width 13 height 13
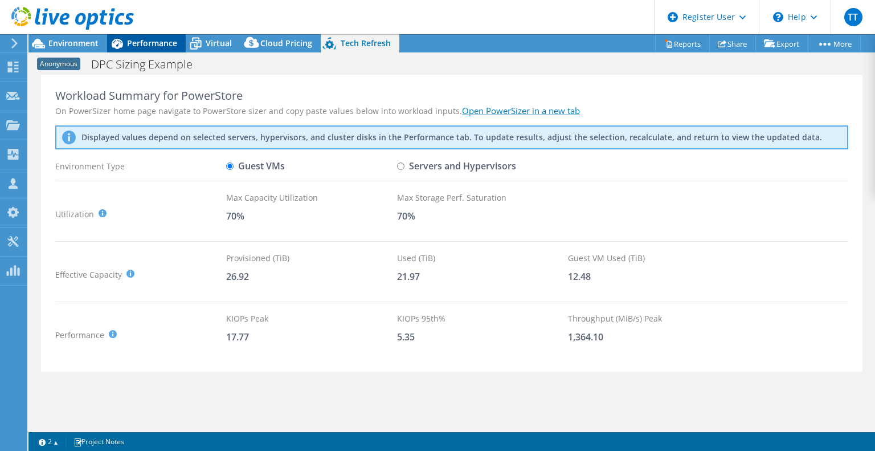
click at [164, 45] on span "Performance" at bounding box center [152, 43] width 50 height 11
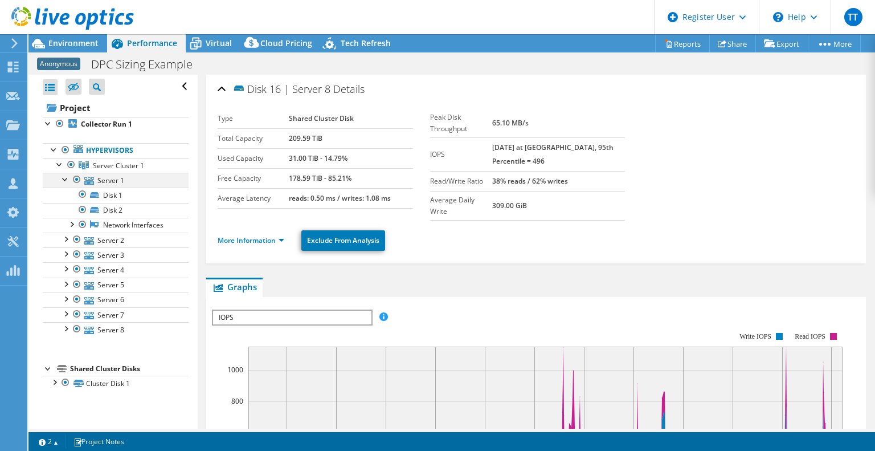
click at [66, 176] on div at bounding box center [65, 178] width 11 height 11
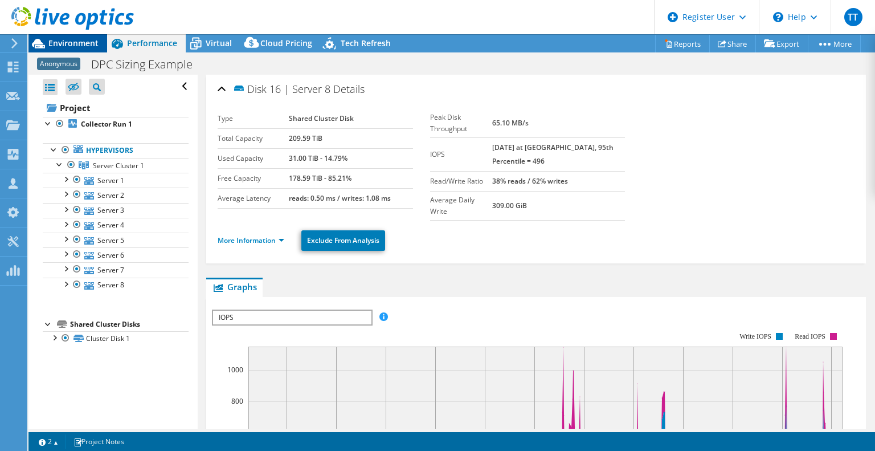
click at [81, 52] on div "Environment" at bounding box center [67, 43] width 79 height 18
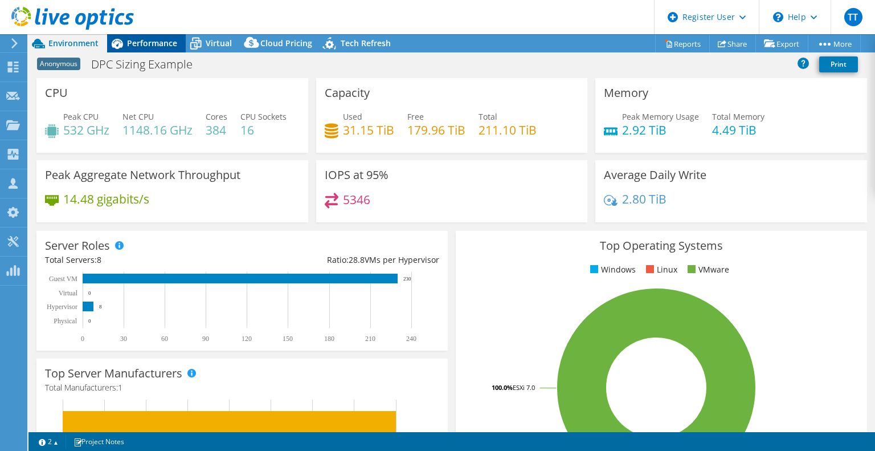
click at [154, 46] on span "Performance" at bounding box center [152, 43] width 50 height 11
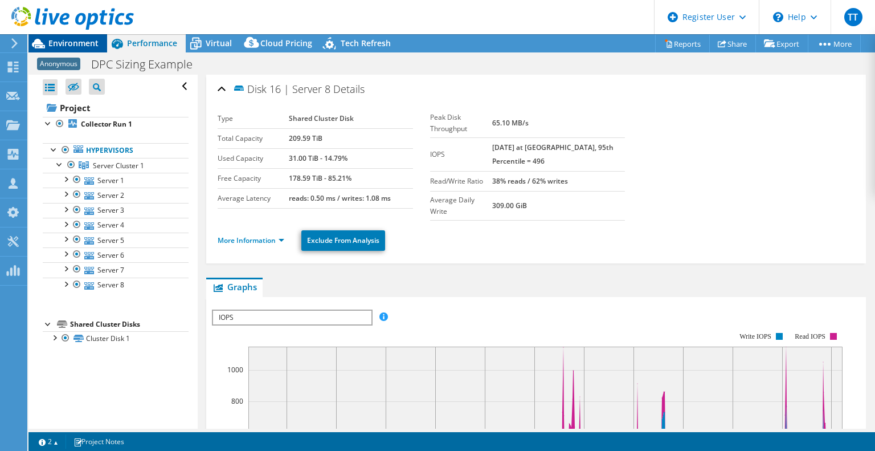
click at [76, 47] on span "Environment" at bounding box center [73, 43] width 50 height 11
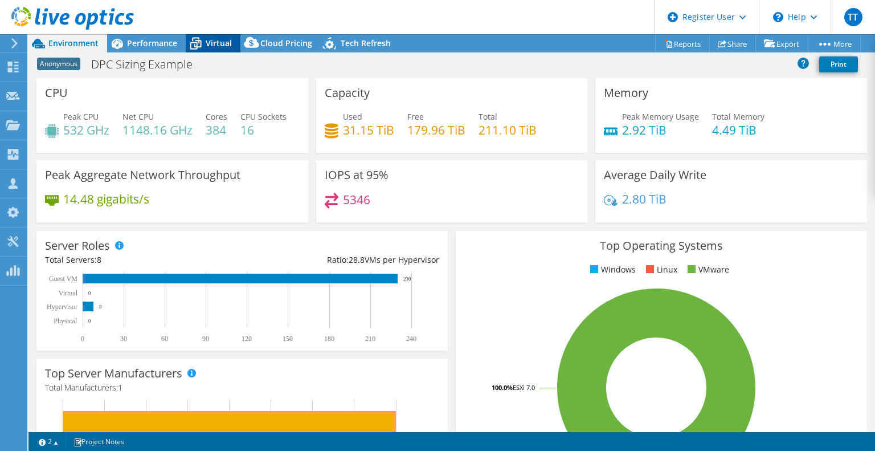
click at [219, 47] on span "Virtual" at bounding box center [219, 43] width 26 height 11
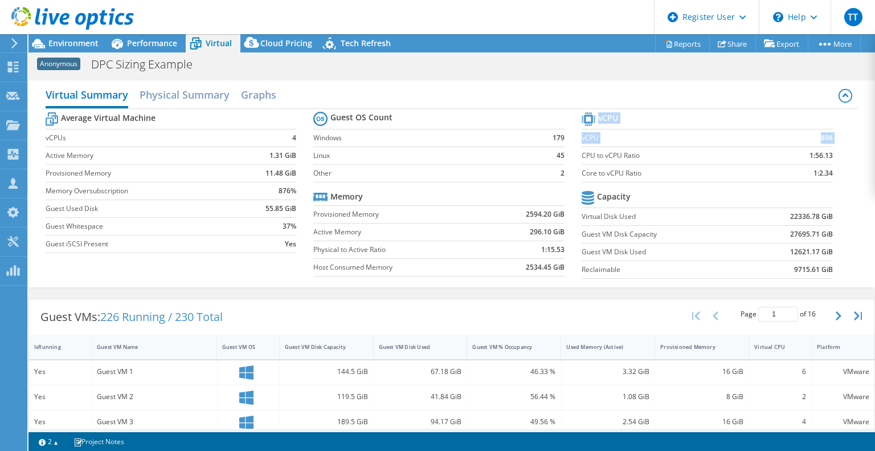
drag, startPoint x: 577, startPoint y: 155, endPoint x: 825, endPoint y: 154, distance: 248.4
click at [825, 154] on section "vCPU vCPU 898 CPU to vCPU Ratio 1:56.13 Core to vCPU Ratio 1:2.34 Capacity Virt…" at bounding box center [716, 196] width 268 height 175
click at [767, 168] on td "1:2.34" at bounding box center [800, 173] width 66 height 18
click at [199, 93] on h2 "Physical Summary" at bounding box center [185, 95] width 90 height 25
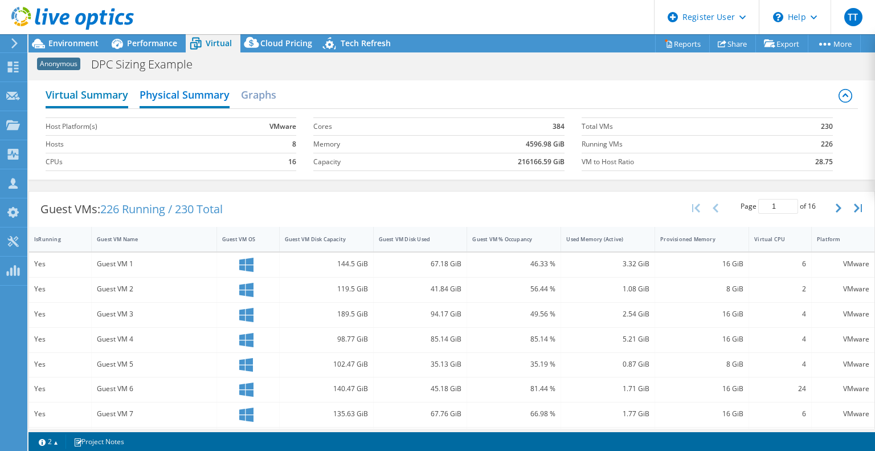
click at [128, 101] on h2 "Virtual Summary" at bounding box center [87, 95] width 83 height 25
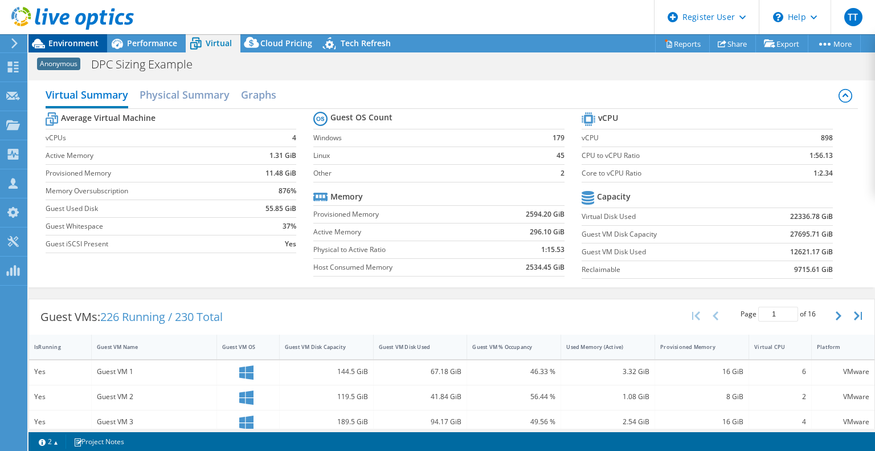
click at [68, 43] on span "Environment" at bounding box center [73, 43] width 50 height 11
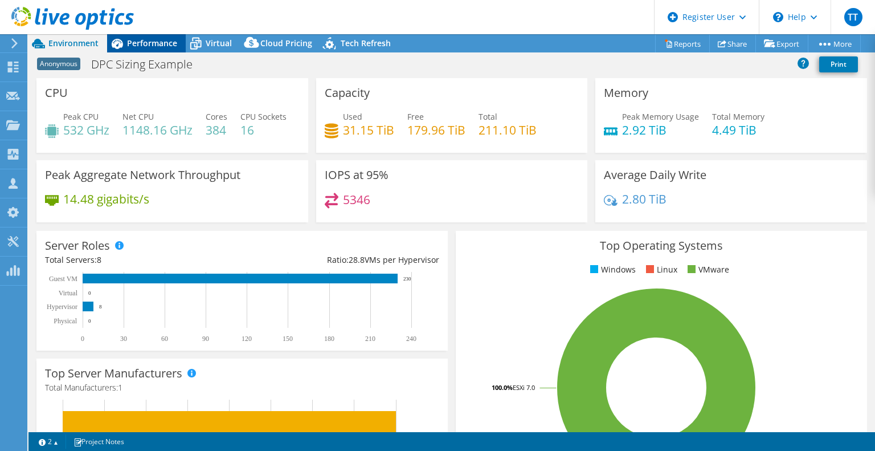
click at [166, 38] on span "Performance" at bounding box center [152, 43] width 50 height 11
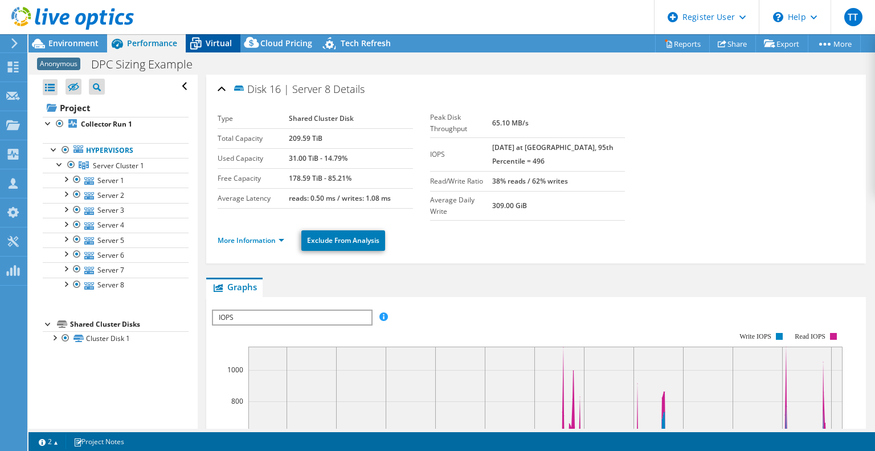
click at [198, 39] on icon at bounding box center [195, 40] width 7 height 4
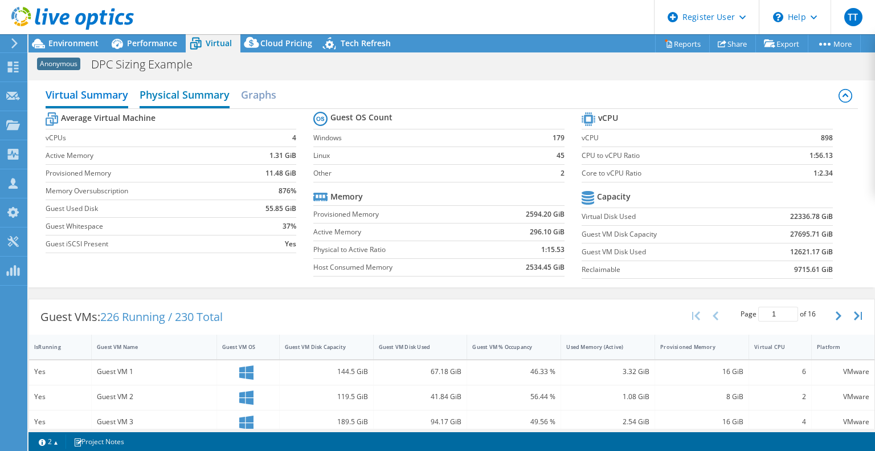
click at [192, 96] on h2 "Physical Summary" at bounding box center [185, 95] width 90 height 25
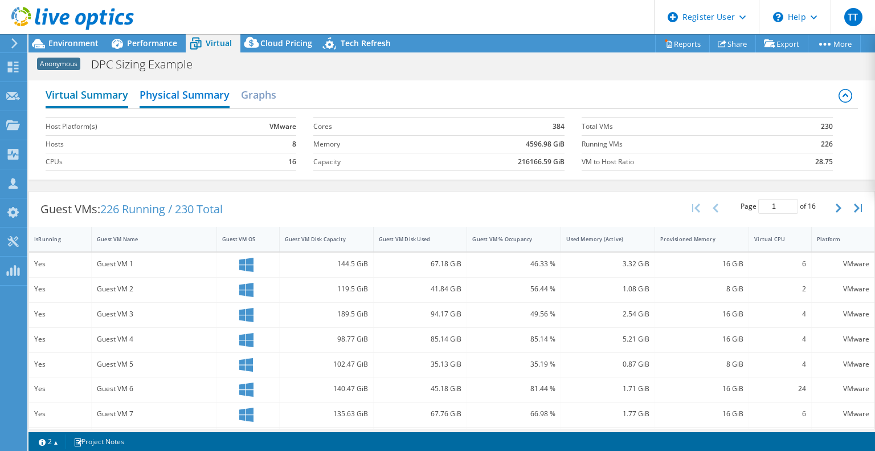
click at [112, 103] on h2 "Virtual Summary" at bounding box center [87, 95] width 83 height 25
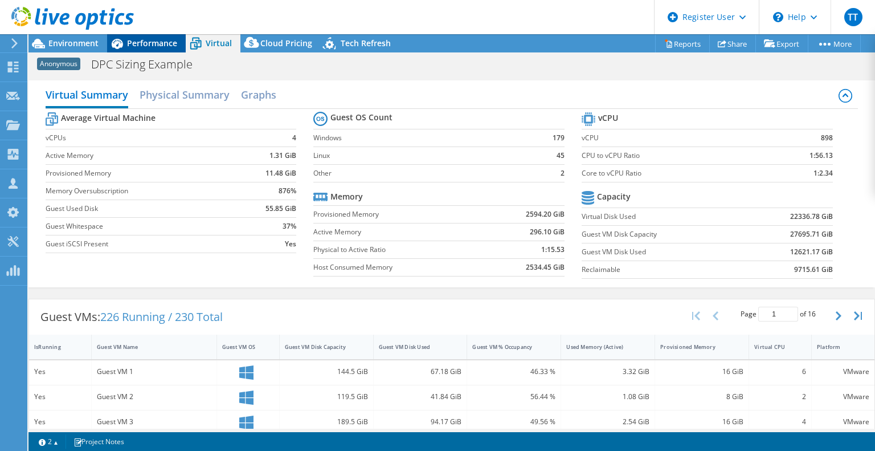
click at [141, 40] on span "Performance" at bounding box center [152, 43] width 50 height 11
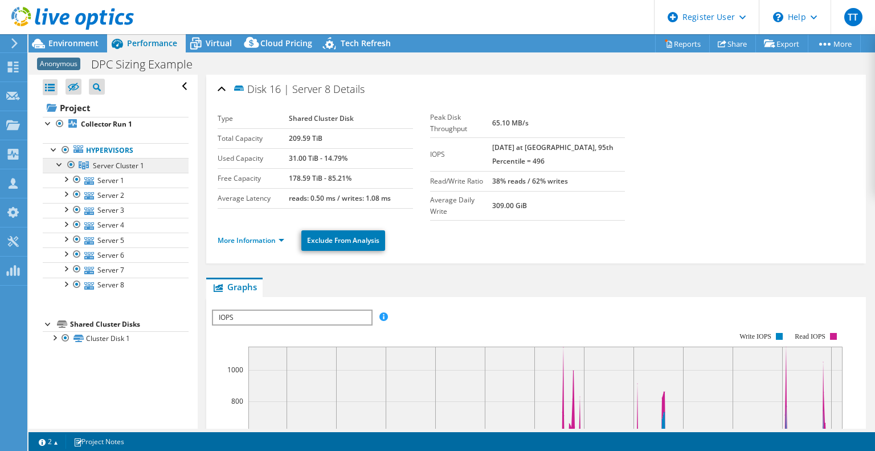
click at [118, 166] on span "Server Cluster 1" at bounding box center [118, 166] width 51 height 10
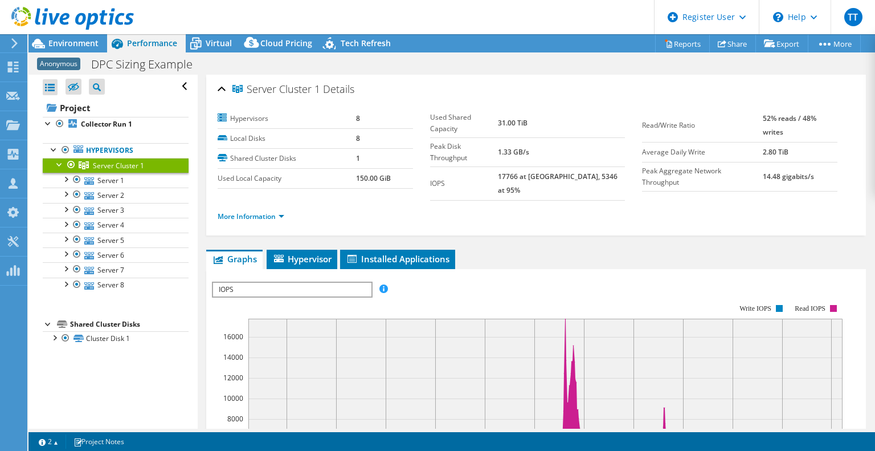
click at [297, 283] on span "IOPS" at bounding box center [292, 290] width 158 height 14
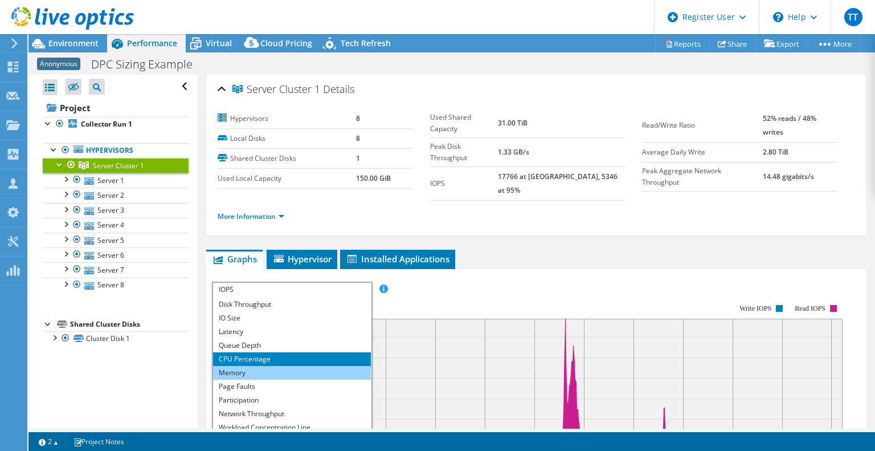
click at [291, 366] on li "Memory" at bounding box center [292, 373] width 158 height 14
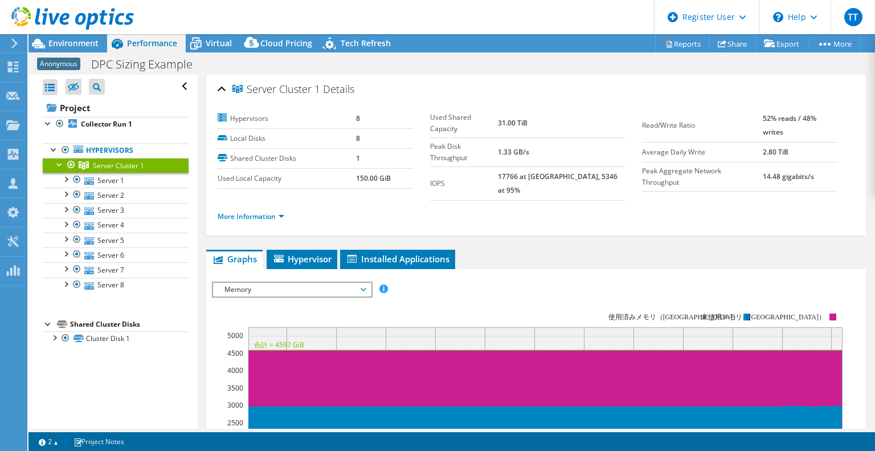
click at [490, 250] on ul "Graphs Servers Inventory Hypervisor Disks Cluster Disks Installed Applications" at bounding box center [536, 259] width 660 height 19
drag, startPoint x: 656, startPoint y: 303, endPoint x: 783, endPoint y: 318, distance: 128.1
click at [783, 318] on icon "14:00 16:00 18:00 20:00 22:00 00:00 02:00 04:00 06:00 08:00 10:00 12:00 0 500 […" at bounding box center [531, 411] width 639 height 228
click at [710, 281] on div "IOPS Disk Throughput IO Size Latency Queue Depth CPU Percentage Memory Page Fau…" at bounding box center [536, 288] width 648 height 15
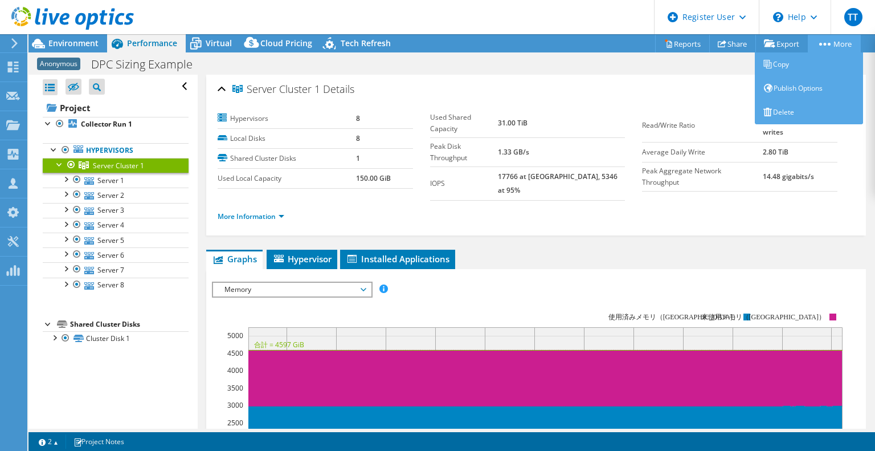
click at [836, 36] on link "More" at bounding box center [834, 44] width 53 height 18
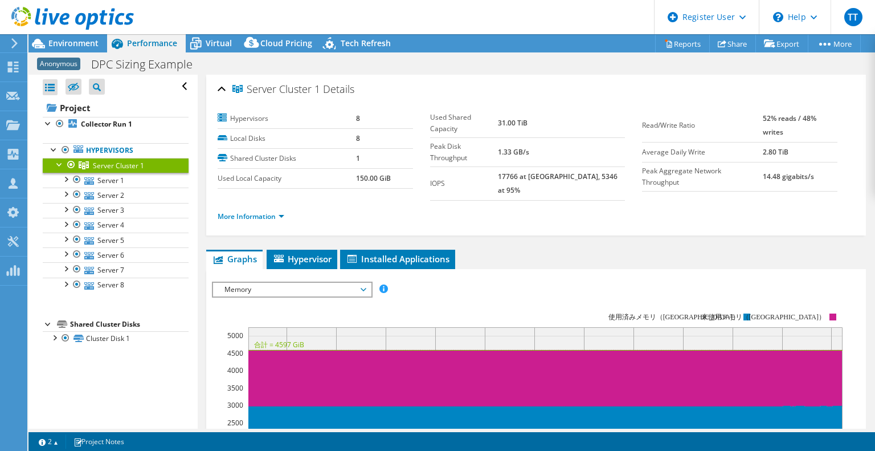
click at [455, 303] on rect at bounding box center [527, 411] width 631 height 228
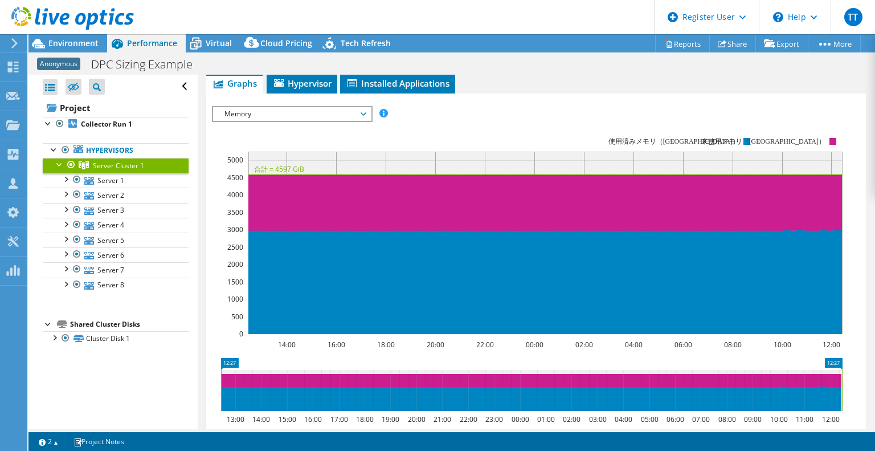
scroll to position [177, 0]
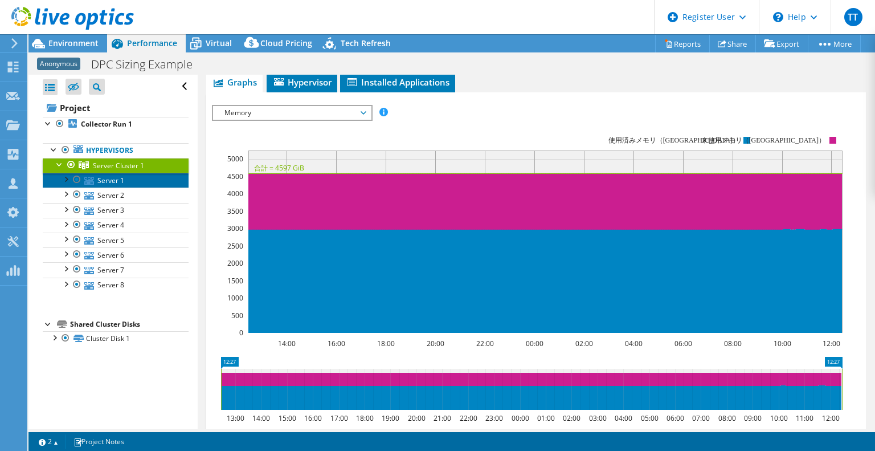
click at [129, 182] on link "Server 1" at bounding box center [116, 180] width 146 height 15
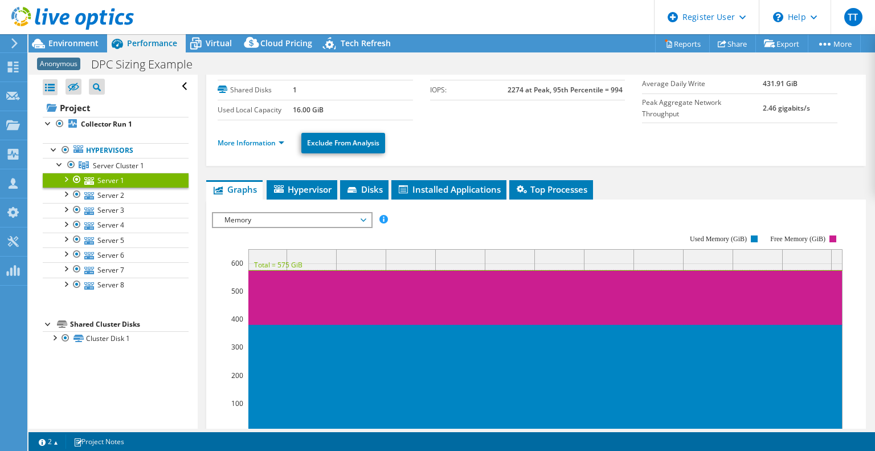
scroll to position [67, 0]
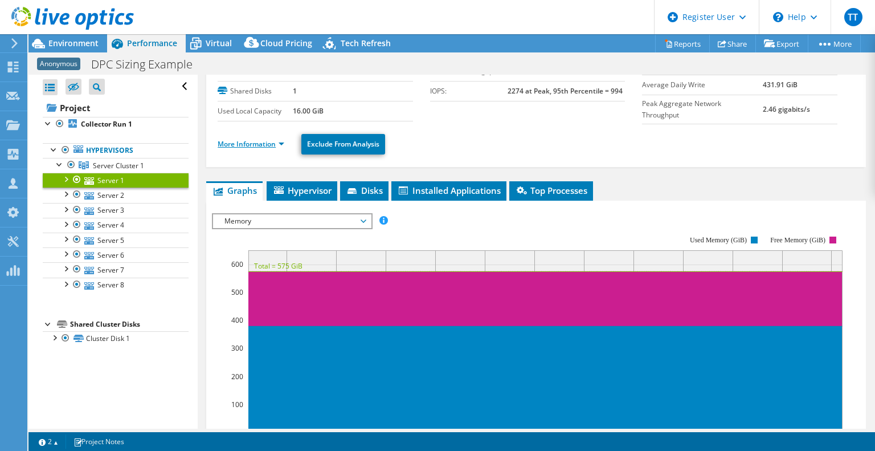
click at [255, 139] on link "More Information" at bounding box center [251, 144] width 67 height 10
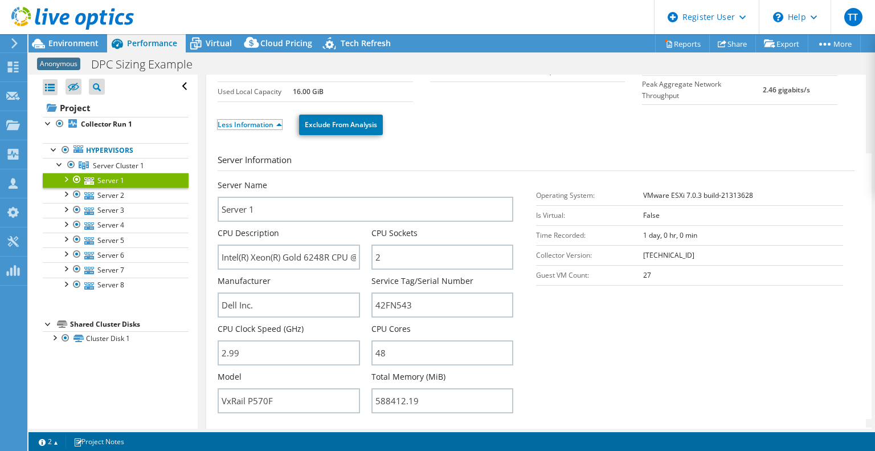
scroll to position [88, 0]
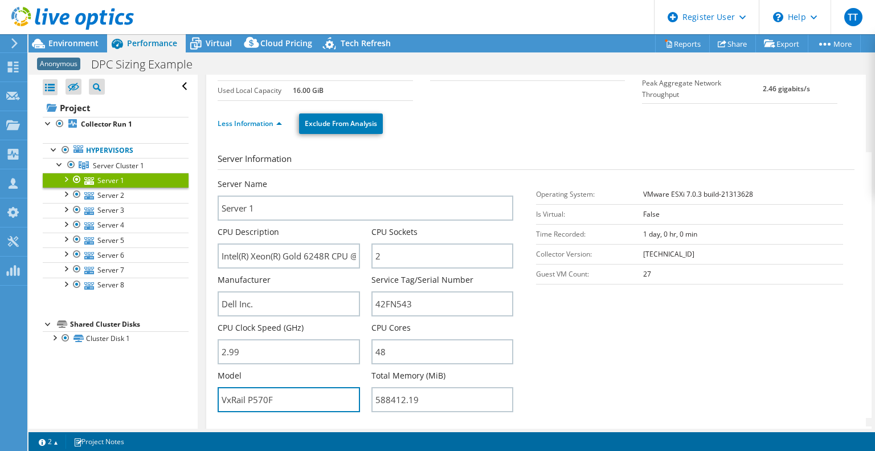
drag, startPoint x: 297, startPoint y: 391, endPoint x: 132, endPoint y: 385, distance: 165.9
click at [132, 385] on div "Open All Close All Hide Excluded Nodes Project Tree Filter" at bounding box center [451, 252] width 847 height 354
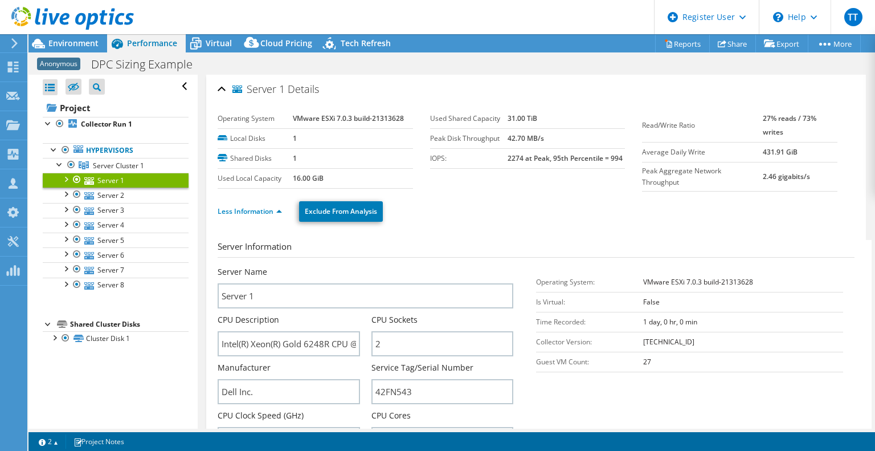
scroll to position [0, 0]
click at [75, 47] on span "Environment" at bounding box center [73, 43] width 50 height 11
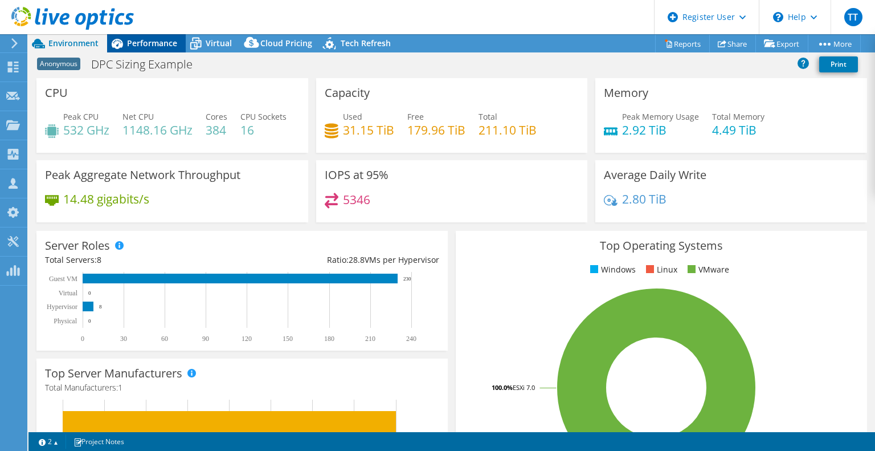
click at [166, 40] on span "Performance" at bounding box center [152, 43] width 50 height 11
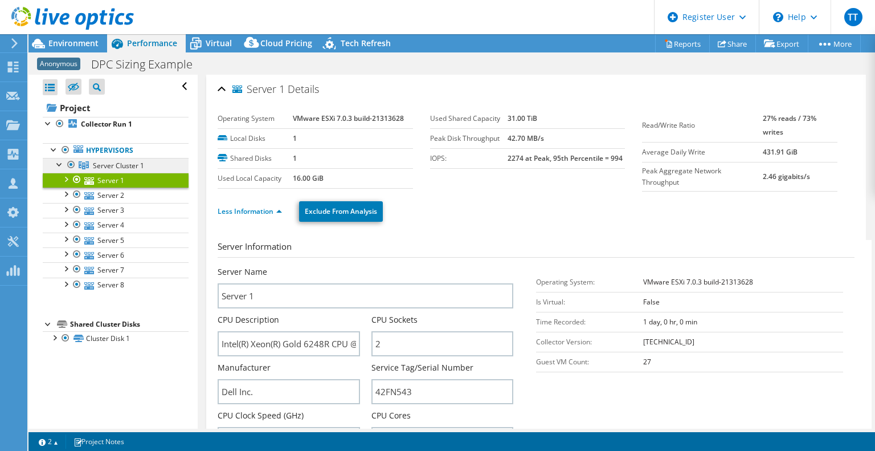
click at [136, 165] on span "Server Cluster 1" at bounding box center [118, 166] width 51 height 10
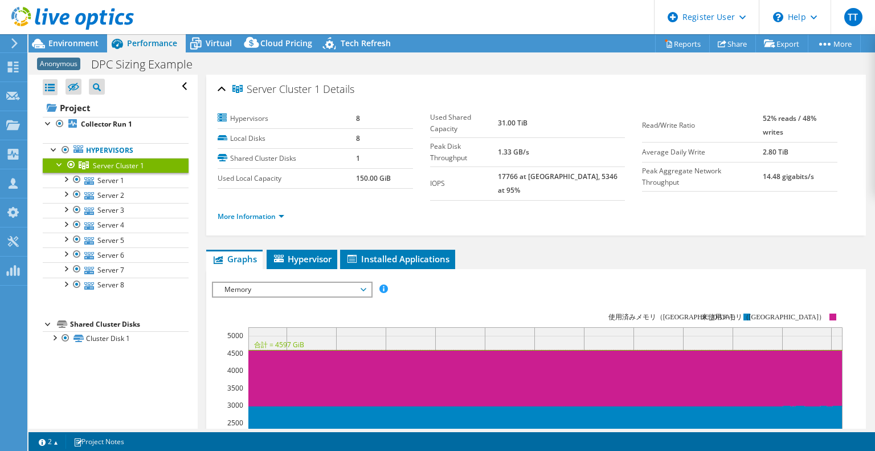
click at [285, 284] on span "Memory" at bounding box center [292, 290] width 146 height 14
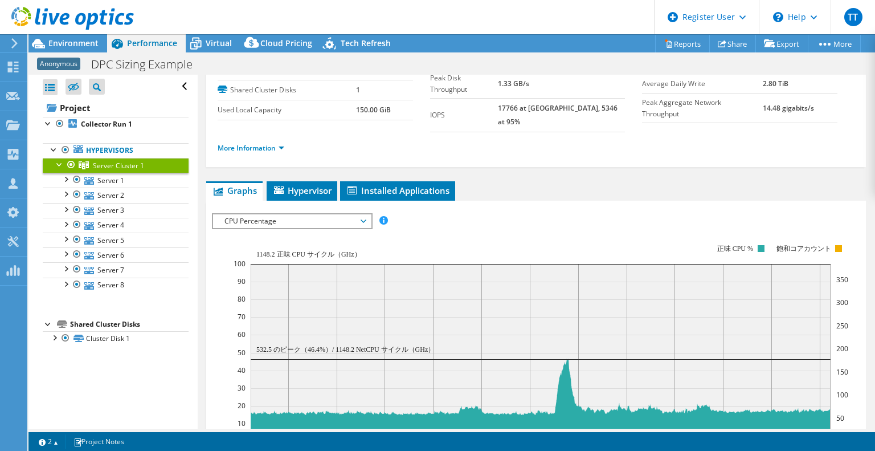
scroll to position [68, 0]
drag, startPoint x: 262, startPoint y: 342, endPoint x: 610, endPoint y: 244, distance: 361.5
click at [610, 244] on rect at bounding box center [541, 342] width 615 height 228
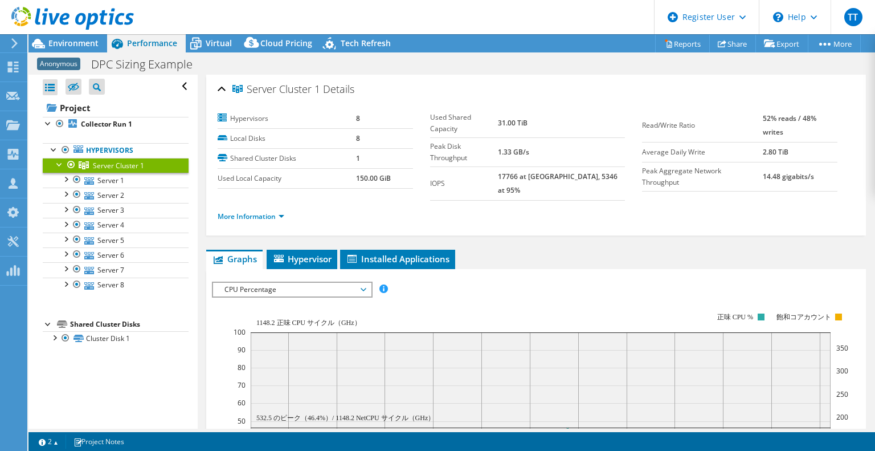
click at [275, 283] on span "CPU Percentage" at bounding box center [292, 290] width 146 height 14
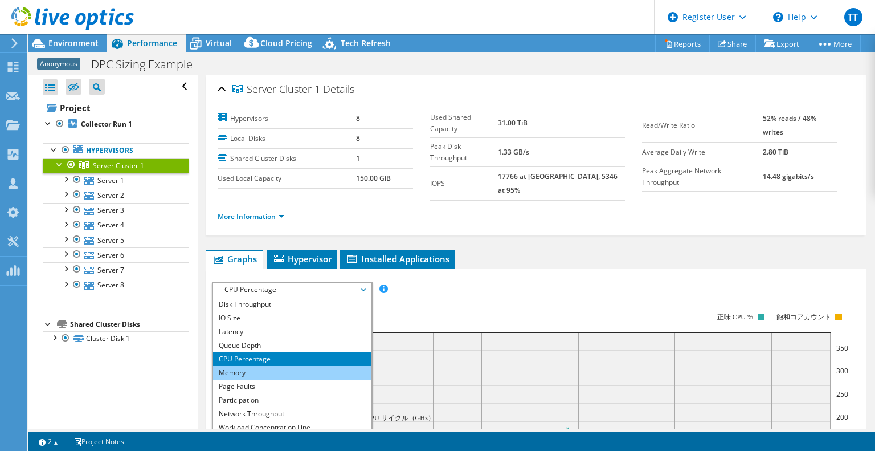
click at [266, 366] on li "Memory" at bounding box center [292, 373] width 158 height 14
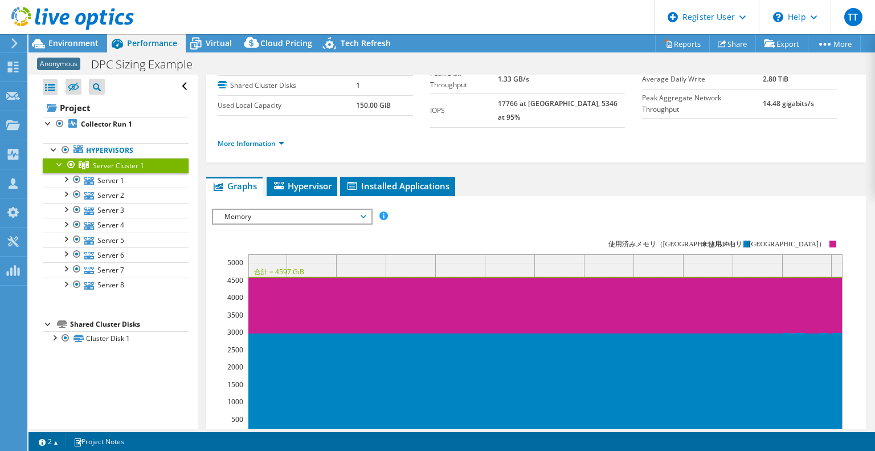
scroll to position [72, 0]
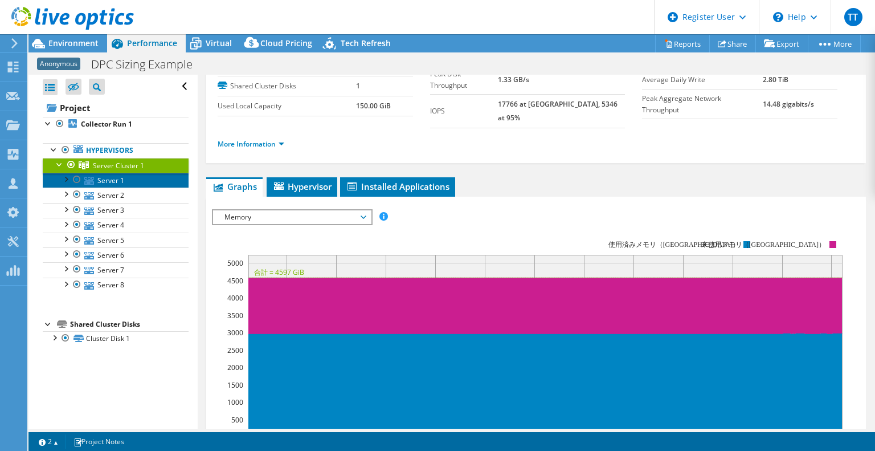
click at [140, 183] on link "Server 1" at bounding box center [116, 180] width 146 height 15
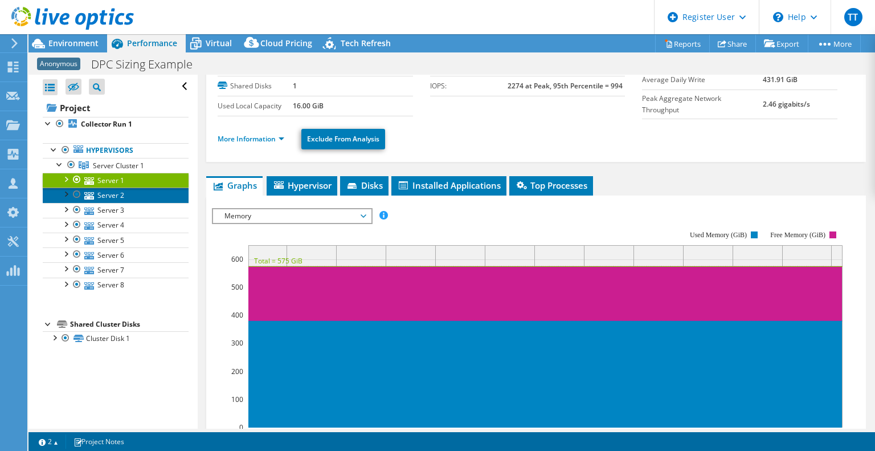
click at [150, 198] on link "Server 2" at bounding box center [116, 194] width 146 height 15
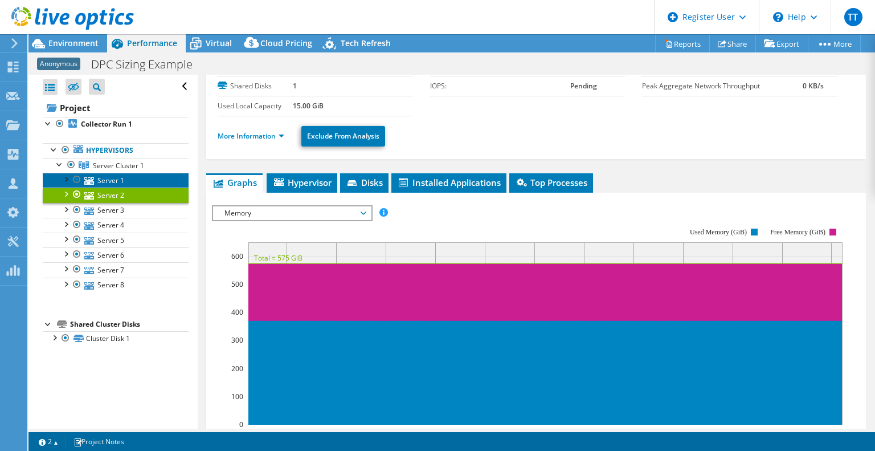
click at [125, 183] on link "Server 1" at bounding box center [116, 180] width 146 height 15
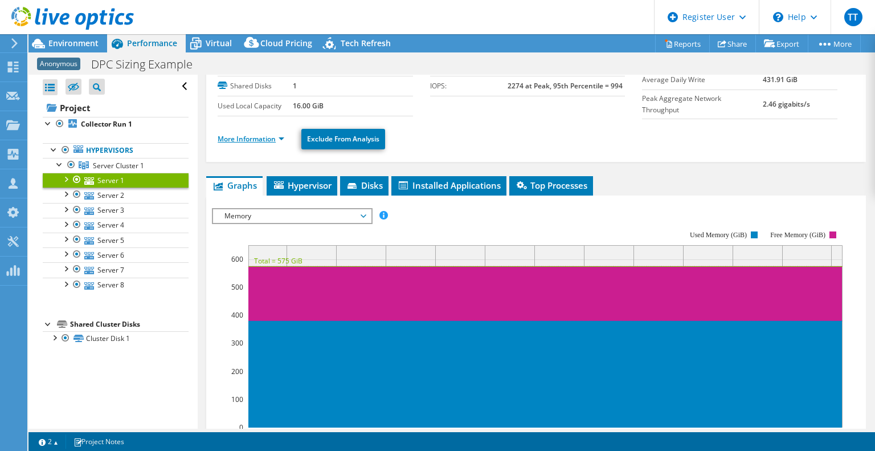
click at [238, 138] on link "More Information" at bounding box center [251, 139] width 67 height 10
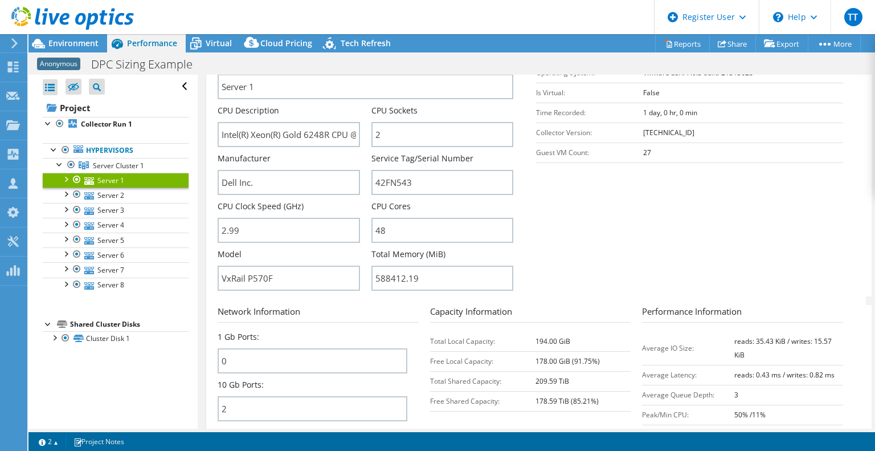
scroll to position [207, 0]
click at [83, 43] on span "Environment" at bounding box center [73, 43] width 50 height 11
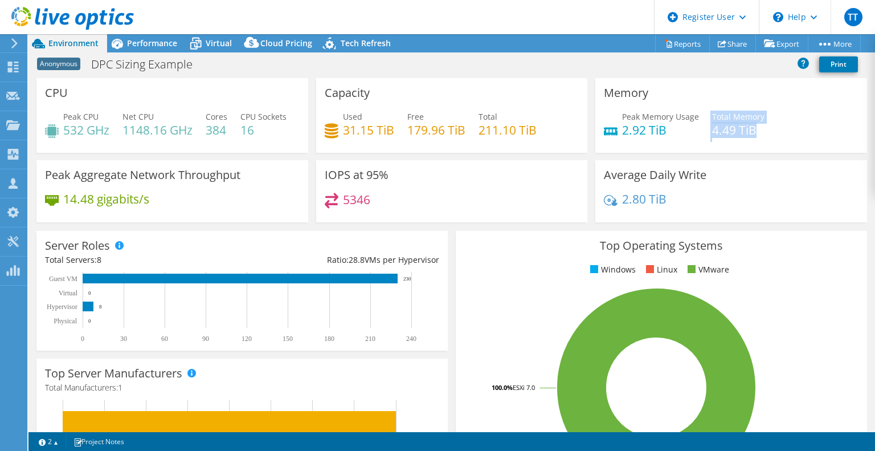
drag, startPoint x: 765, startPoint y: 132, endPoint x: 704, endPoint y: 136, distance: 61.1
click at [704, 136] on div "Peak Memory Usage 2.92 TiB Total Memory 4.49 TiB" at bounding box center [731, 129] width 255 height 37
click at [217, 43] on span "Virtual" at bounding box center [219, 43] width 26 height 11
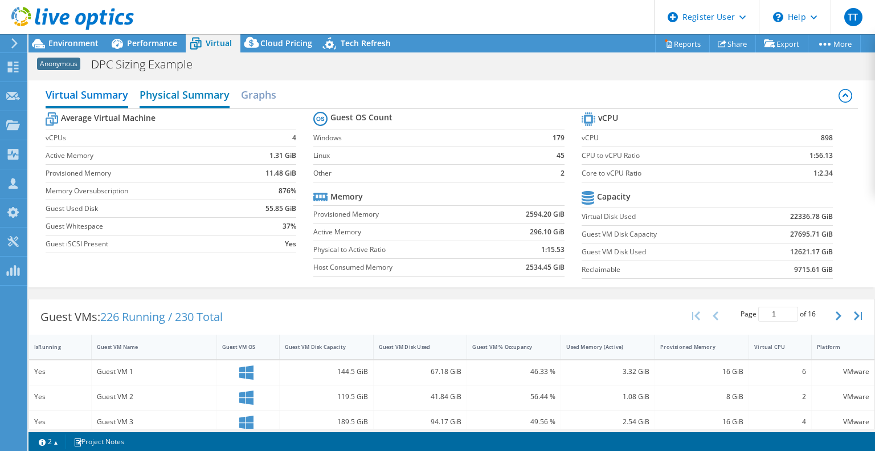
click at [207, 97] on h2 "Physical Summary" at bounding box center [185, 95] width 90 height 25
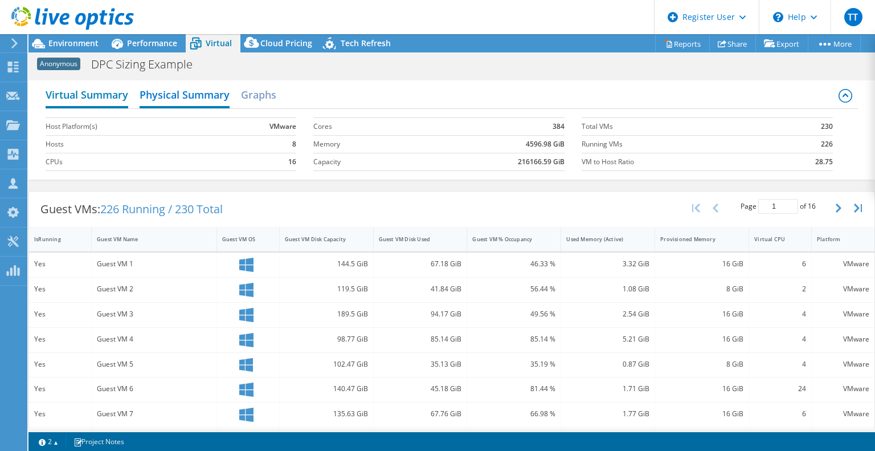
click at [85, 99] on h2 "Virtual Summary" at bounding box center [87, 95] width 83 height 25
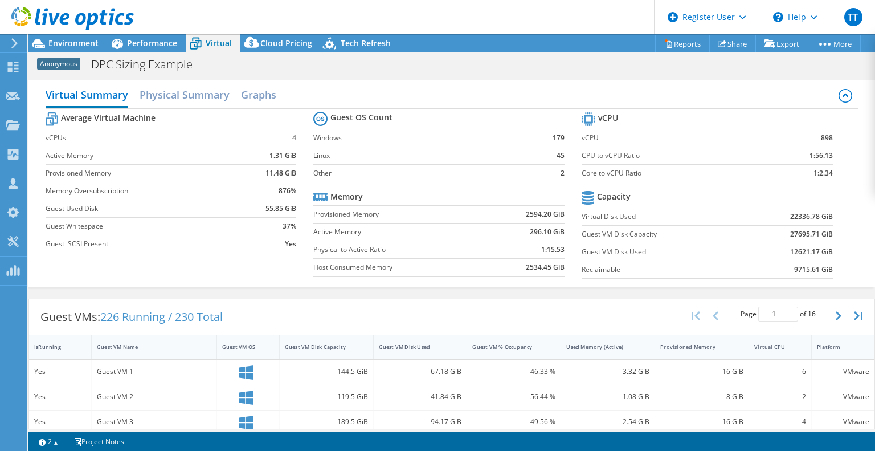
click at [823, 252] on b "12621.17 GiB" at bounding box center [811, 251] width 43 height 11
drag, startPoint x: 823, startPoint y: 252, endPoint x: 782, endPoint y: 254, distance: 40.5
click at [790, 254] on b "12621.17 GiB" at bounding box center [811, 251] width 43 height 11
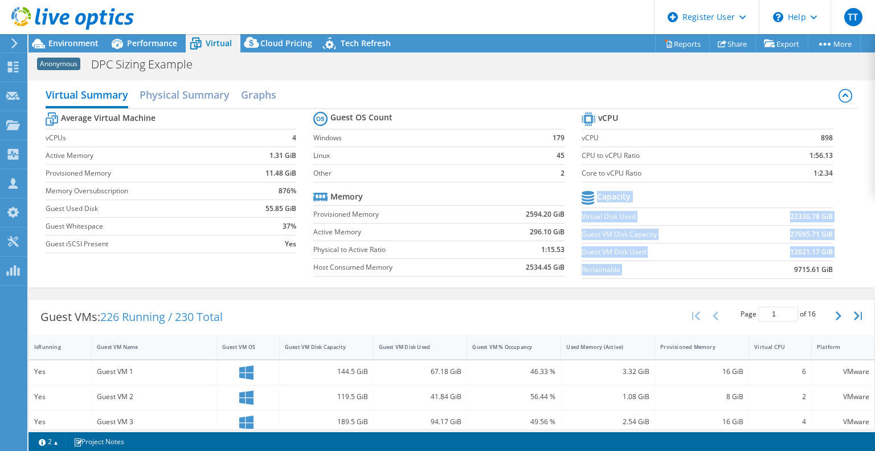
drag, startPoint x: 827, startPoint y: 269, endPoint x: 786, endPoint y: 276, distance: 41.6
click at [786, 276] on section "vCPU vCPU 898 CPU to vCPU Ratio 1:56.13 Core to vCPU Ratio 1:2.34 Capacity Virt…" at bounding box center [716, 196] width 268 height 175
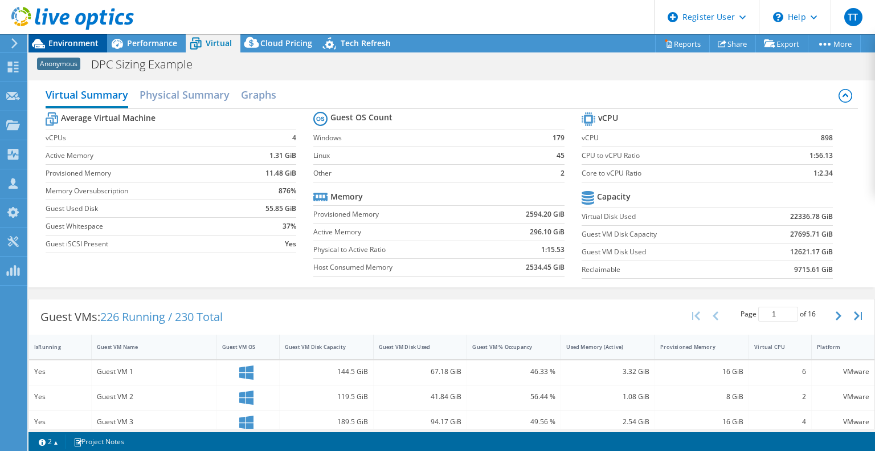
click at [71, 40] on span "Environment" at bounding box center [73, 43] width 50 height 11
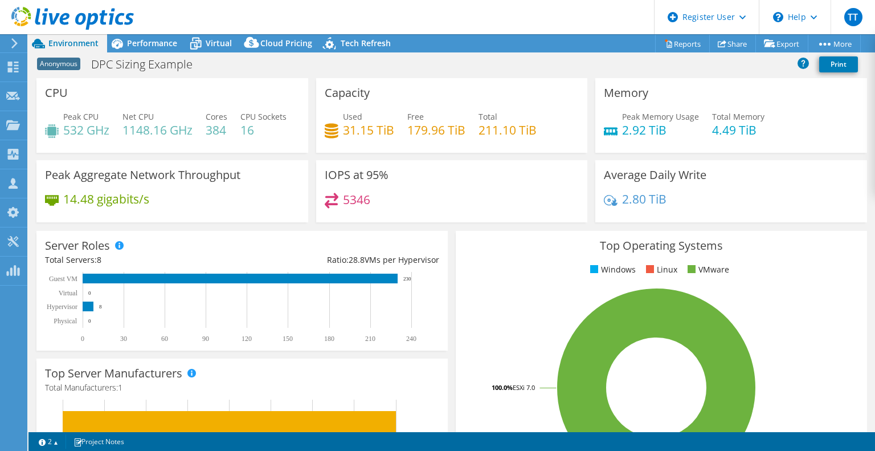
drag, startPoint x: 390, startPoint y: 125, endPoint x: 332, endPoint y: 139, distance: 59.7
click at [332, 139] on div "Used 31.15 TiB Free 179.96 TiB Total 211.10 TiB" at bounding box center [452, 129] width 255 height 37
click at [169, 44] on span "Performance" at bounding box center [152, 43] width 50 height 11
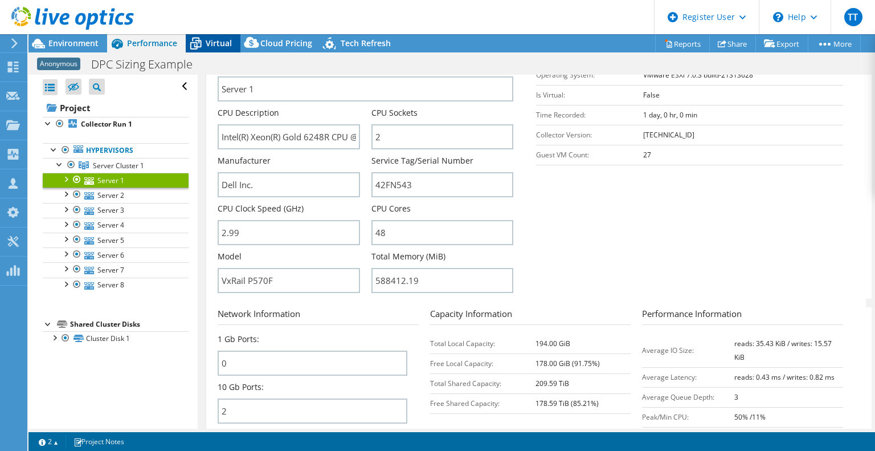
click at [206, 38] on span "Virtual" at bounding box center [219, 43] width 26 height 11
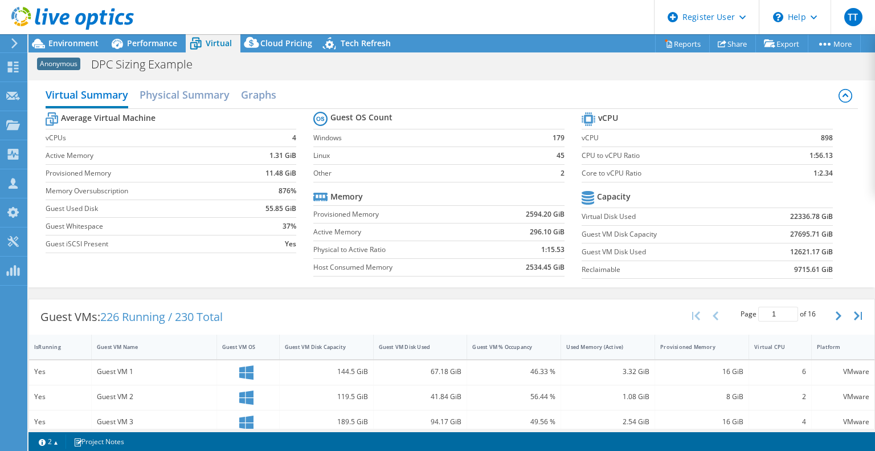
click at [132, 36] on div at bounding box center [67, 19] width 134 height 38
click at [139, 46] on span "Performance" at bounding box center [152, 43] width 50 height 11
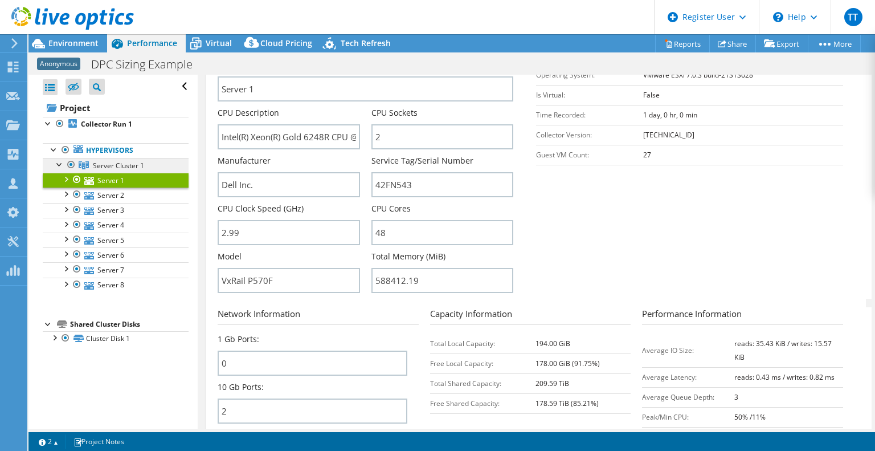
click at [139, 162] on span "Server Cluster 1" at bounding box center [118, 166] width 51 height 10
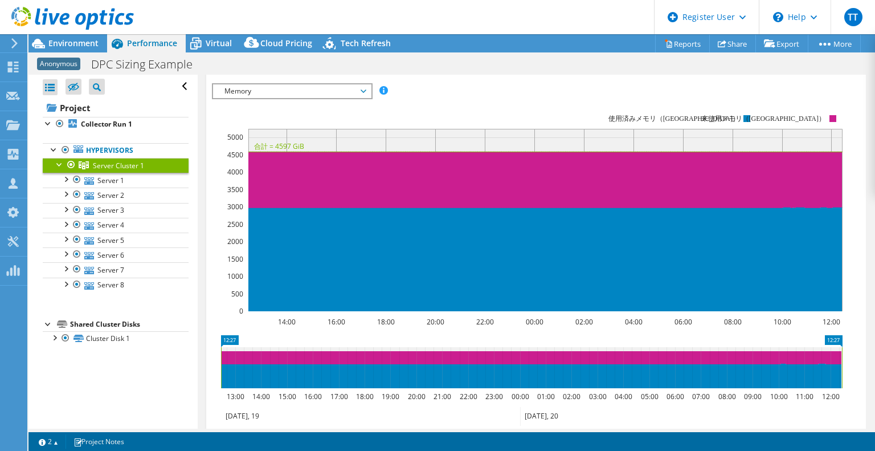
scroll to position [160, 0]
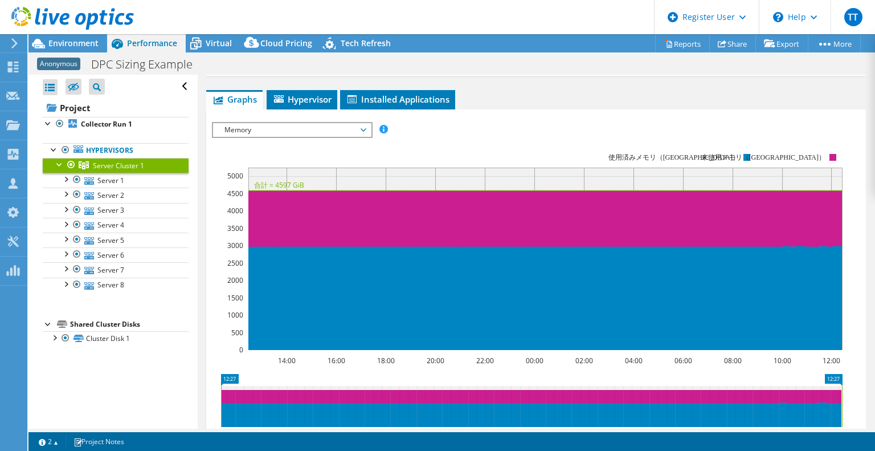
click at [279, 123] on span "Memory" at bounding box center [292, 130] width 146 height 14
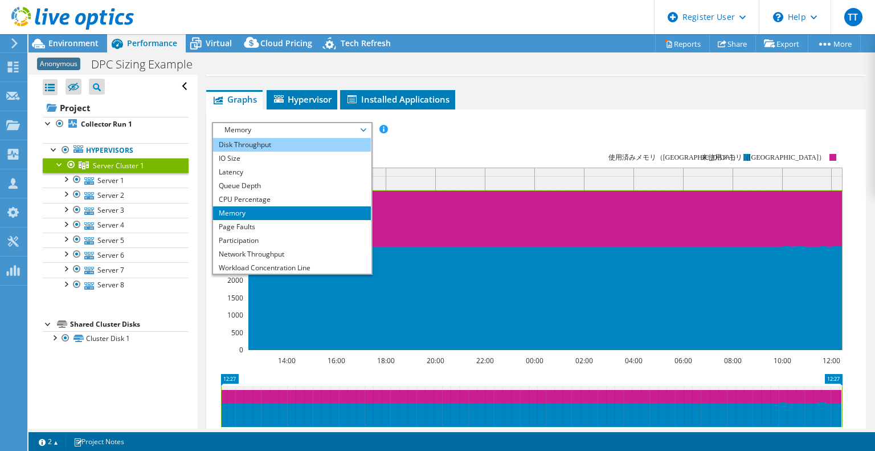
click at [288, 138] on li "Disk Throughput" at bounding box center [292, 145] width 158 height 14
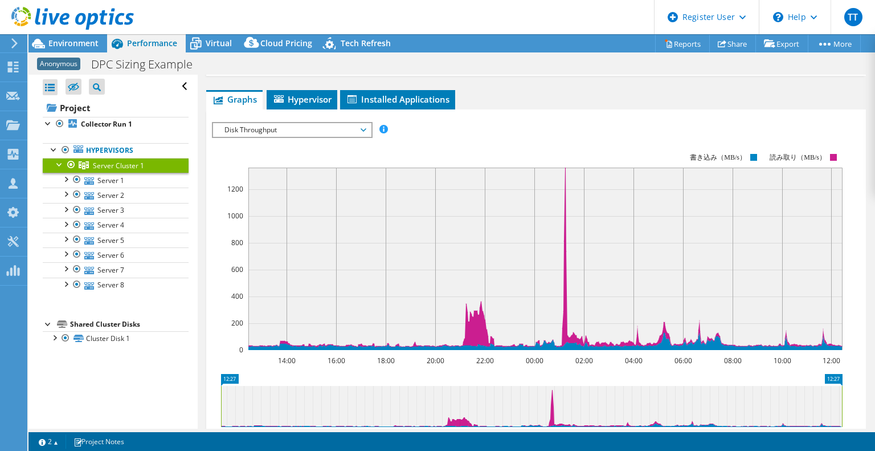
click at [335, 125] on div "Disk Throughput IOPS Disk Throughput IO Size Latency Queue Depth CPU Percentage…" at bounding box center [292, 130] width 161 height 16
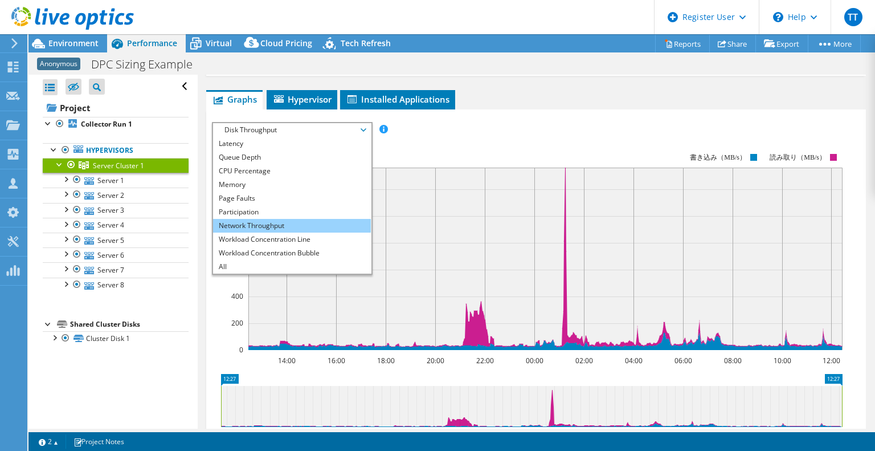
scroll to position [0, 0]
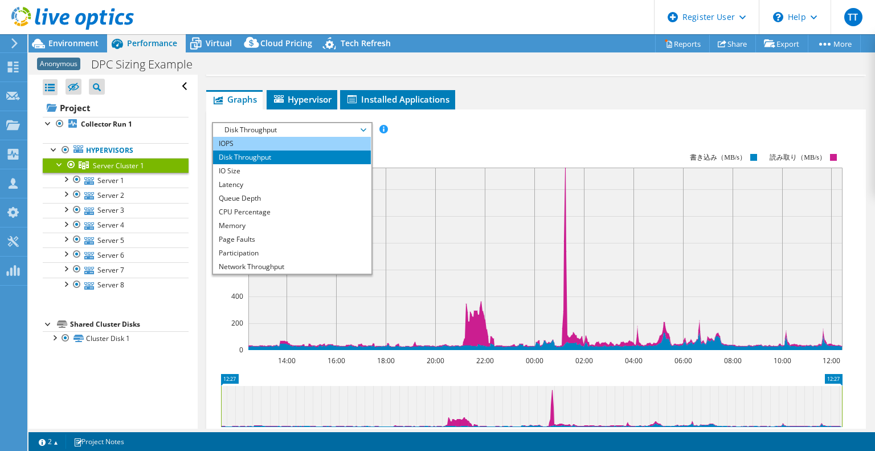
click at [259, 137] on li "IOPS" at bounding box center [292, 144] width 158 height 14
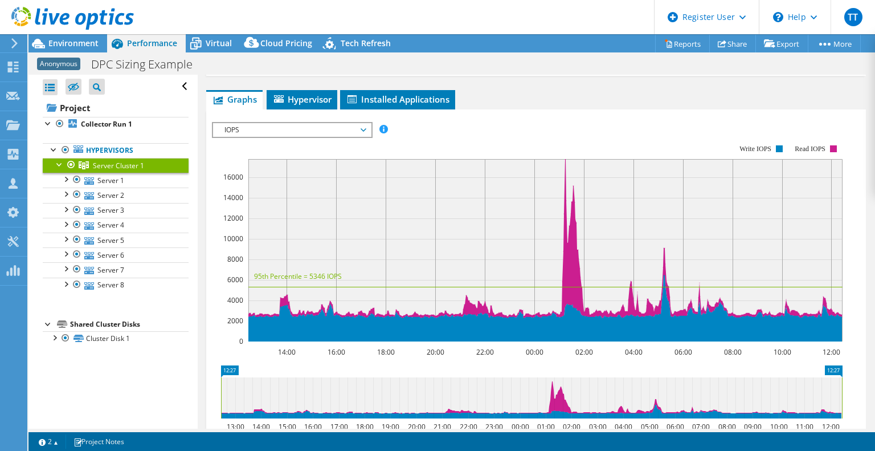
click at [565, 129] on rect at bounding box center [527, 243] width 631 height 228
click at [78, 48] on span "Environment" at bounding box center [73, 43] width 50 height 11
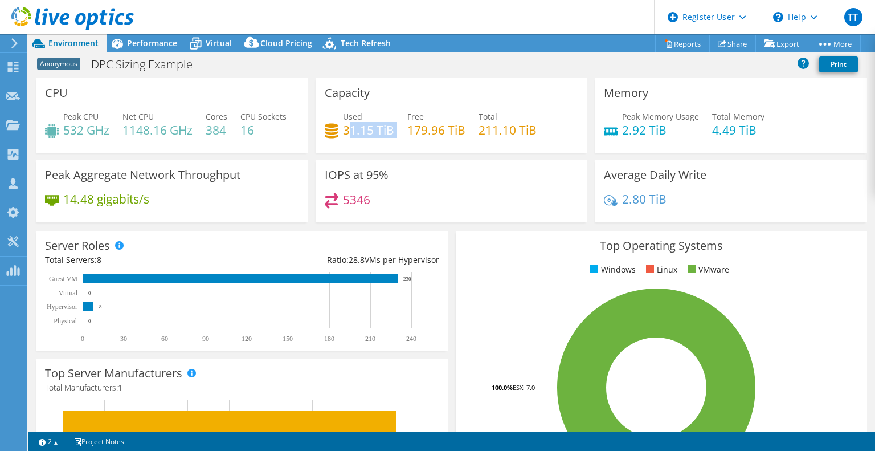
drag, startPoint x: 397, startPoint y: 132, endPoint x: 348, endPoint y: 125, distance: 49.5
click at [348, 125] on div "Used 31.15 TiB Free 179.96 TiB Total 211.10 TiB" at bounding box center [452, 129] width 255 height 37
click at [136, 52] on div "Performance" at bounding box center [146, 43] width 79 height 18
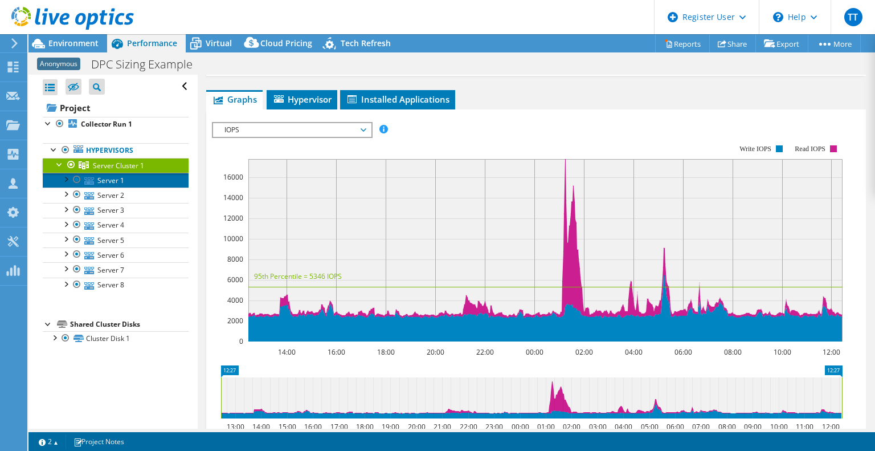
click at [133, 180] on link "Server 1" at bounding box center [116, 180] width 146 height 15
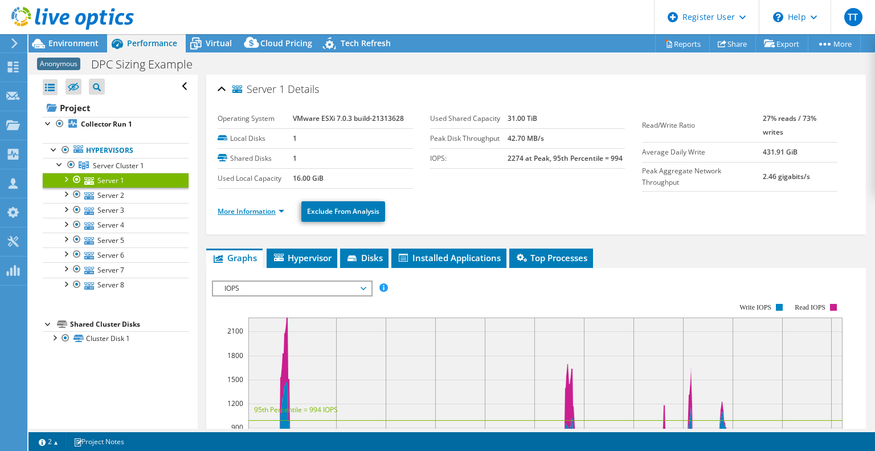
click at [262, 206] on link "More Information" at bounding box center [251, 211] width 67 height 10
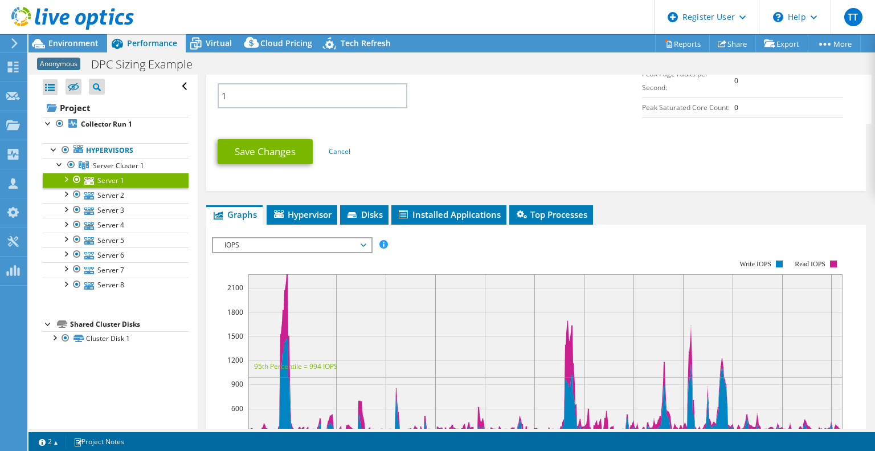
scroll to position [571, 0]
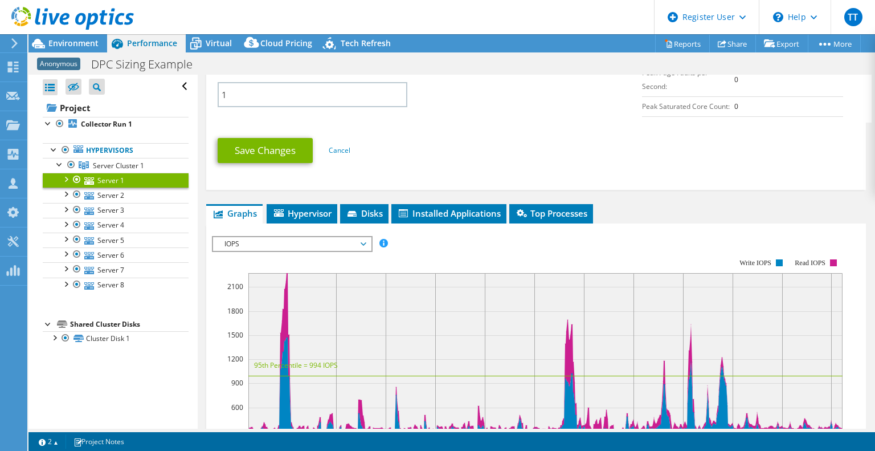
click at [306, 237] on span "IOPS" at bounding box center [292, 244] width 146 height 14
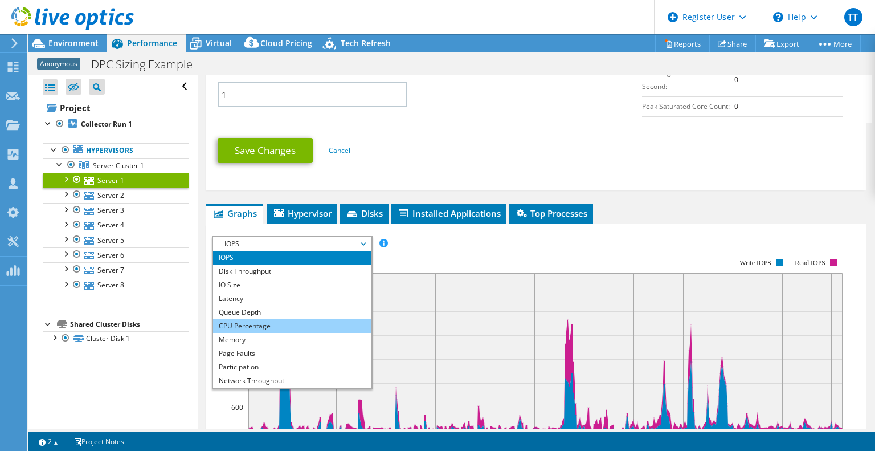
click at [276, 319] on li "CPU Percentage" at bounding box center [292, 326] width 158 height 14
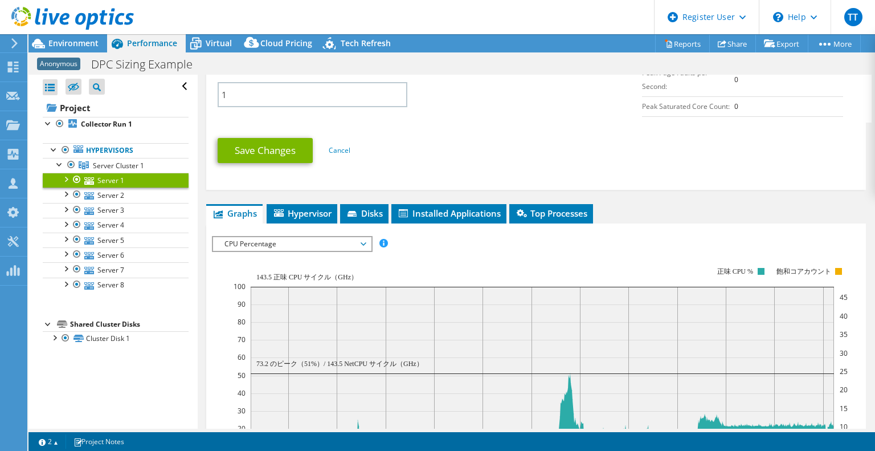
scroll to position [659, 0]
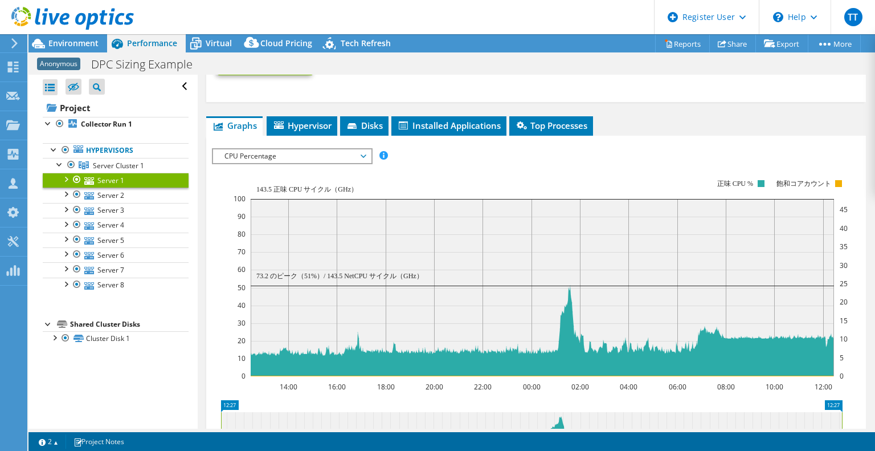
click at [279, 150] on span "CPU Percentage" at bounding box center [292, 156] width 146 height 14
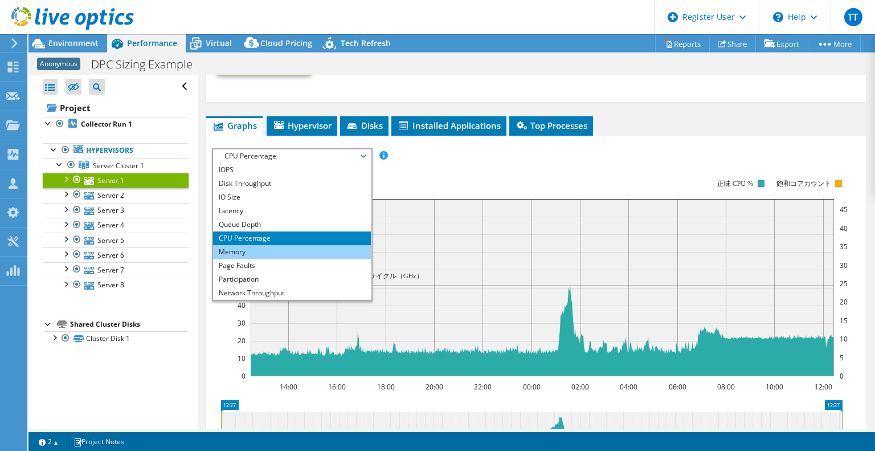
click at [258, 246] on li "Memory" at bounding box center [292, 252] width 158 height 14
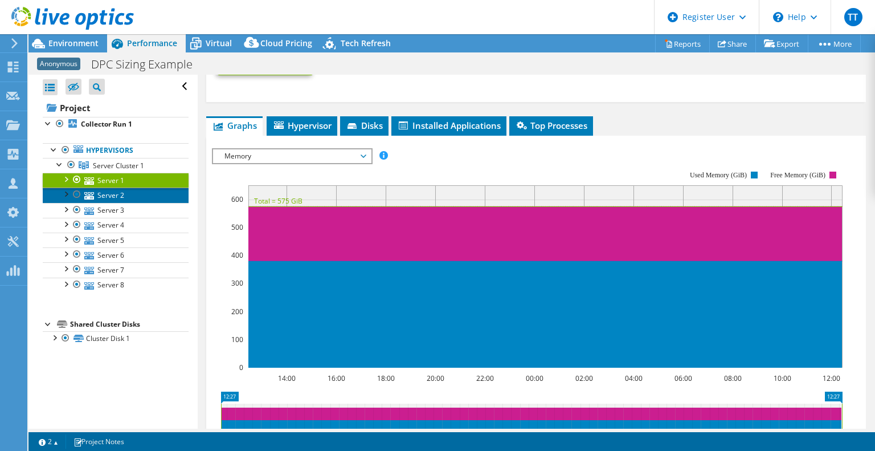
click at [111, 195] on link "Server 2" at bounding box center [116, 194] width 146 height 15
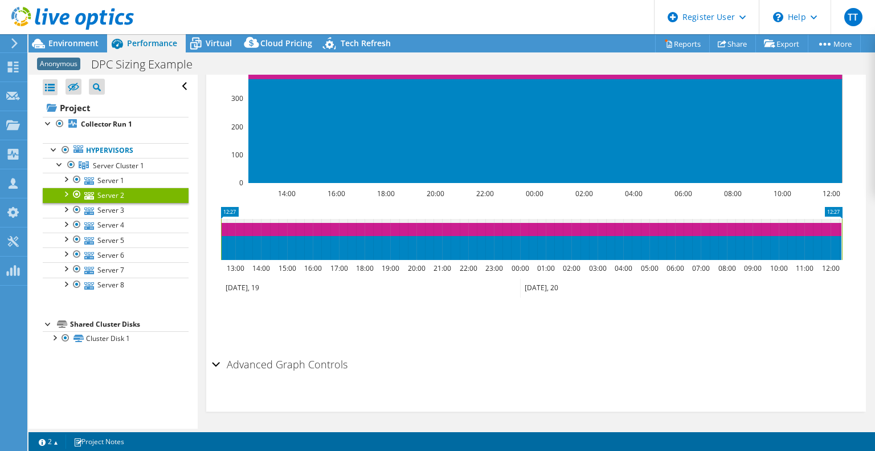
scroll to position [155, 0]
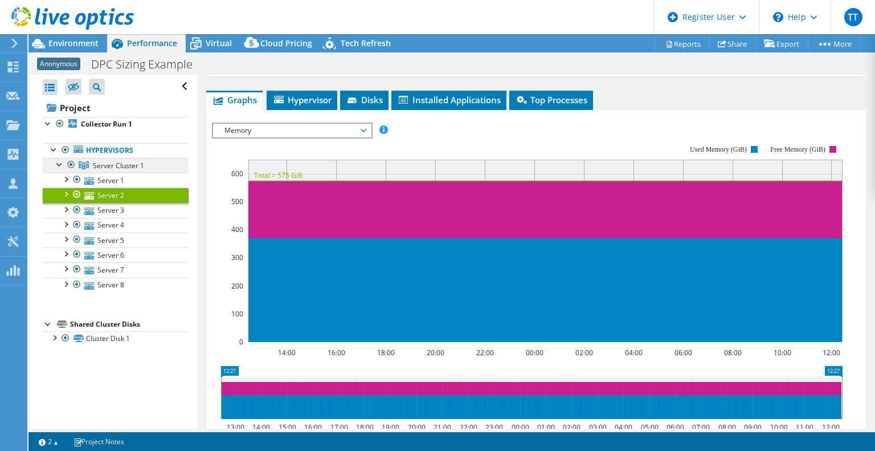
click at [125, 167] on span "Server Cluster 1" at bounding box center [118, 166] width 51 height 10
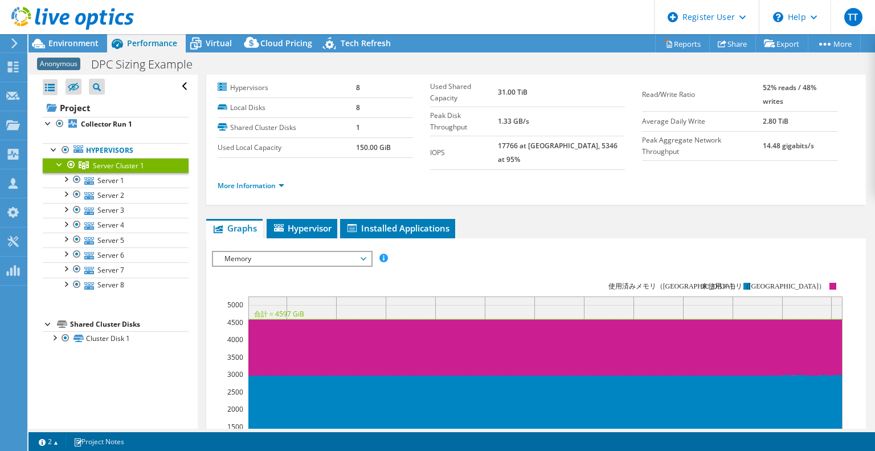
scroll to position [0, 0]
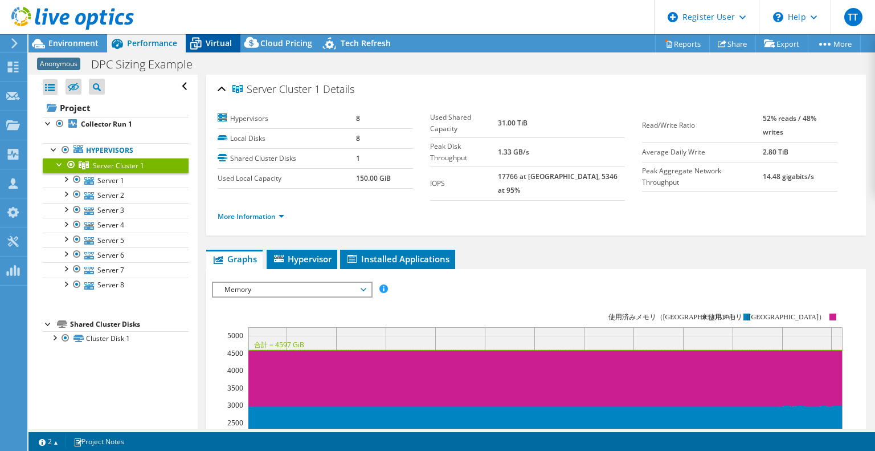
click at [212, 47] on span "Virtual" at bounding box center [219, 43] width 26 height 11
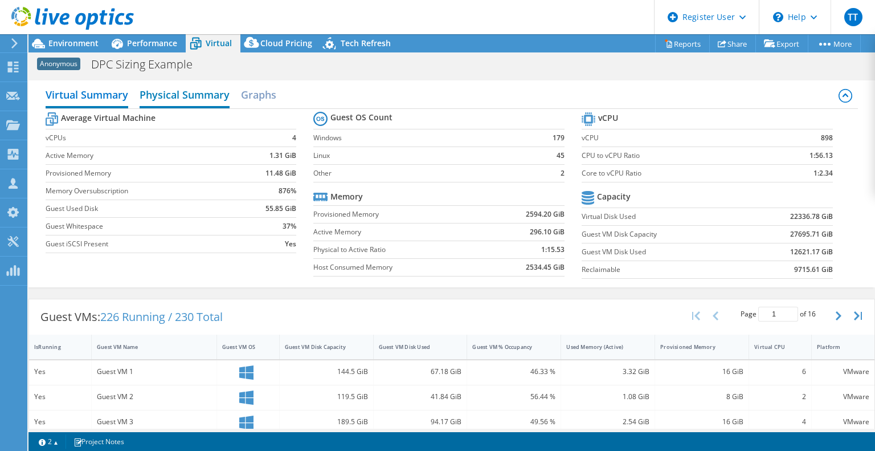
click at [211, 100] on h2 "Physical Summary" at bounding box center [185, 95] width 90 height 25
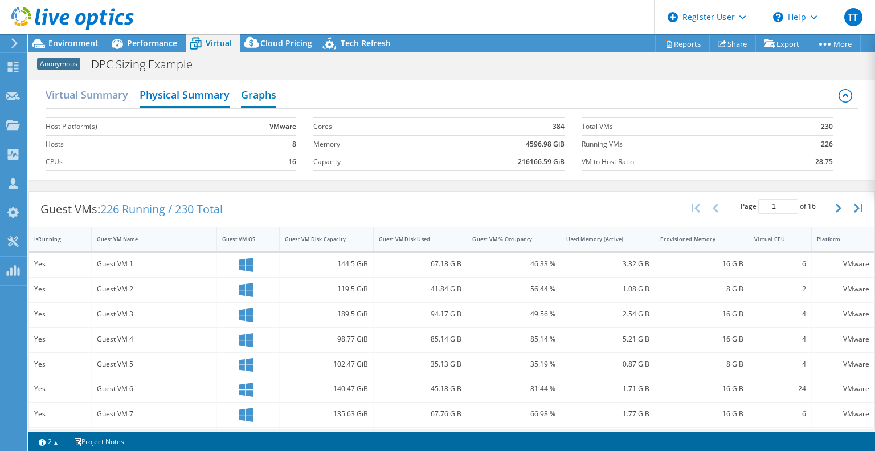
click at [266, 91] on h2 "Graphs" at bounding box center [258, 95] width 35 height 25
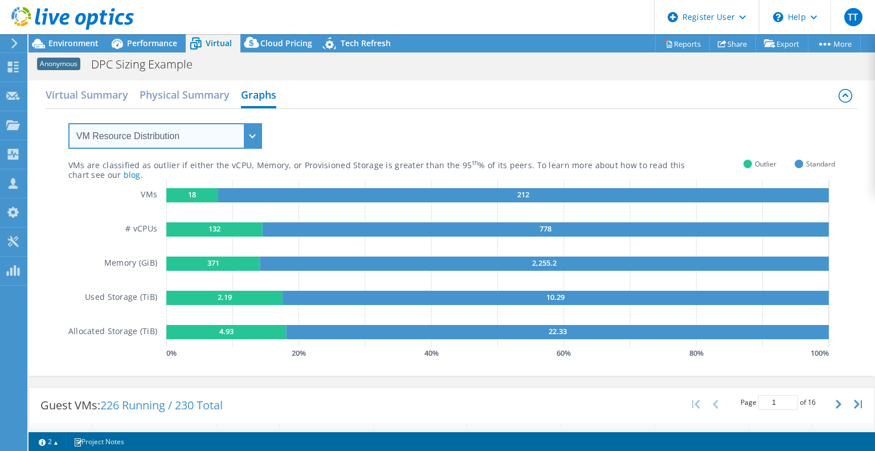
click at [155, 134] on select "VM Resource Distribution Provisioning Contrast Over Provisioning" at bounding box center [165, 136] width 194 height 26
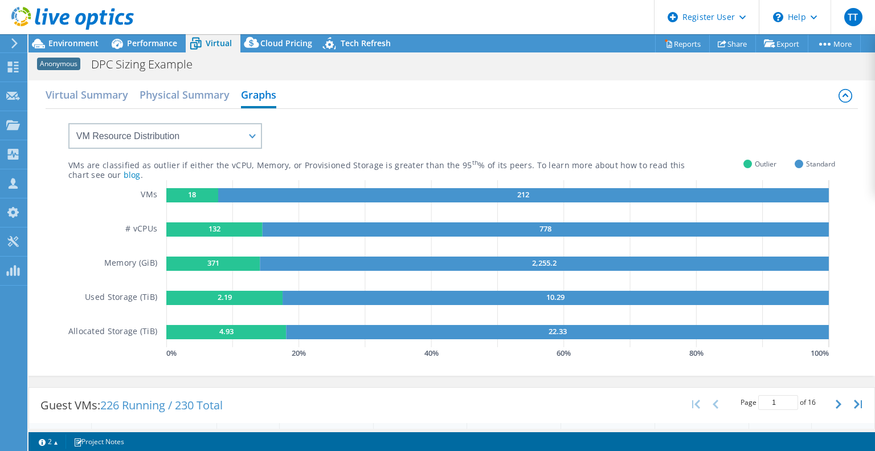
click at [554, 97] on div "Virtual Summary Physical Summary Graphs" at bounding box center [452, 96] width 813 height 26
click at [83, 47] on span "Environment" at bounding box center [73, 43] width 50 height 11
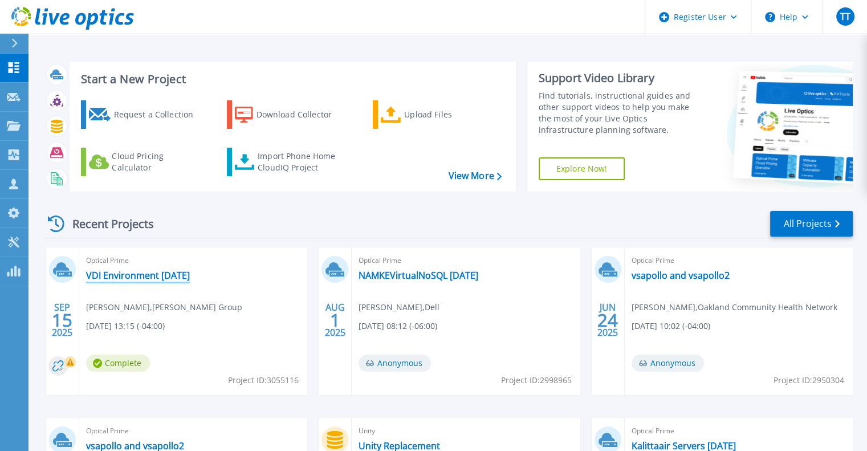
click at [182, 277] on link "VDI Environment September 2025" at bounding box center [138, 274] width 104 height 11
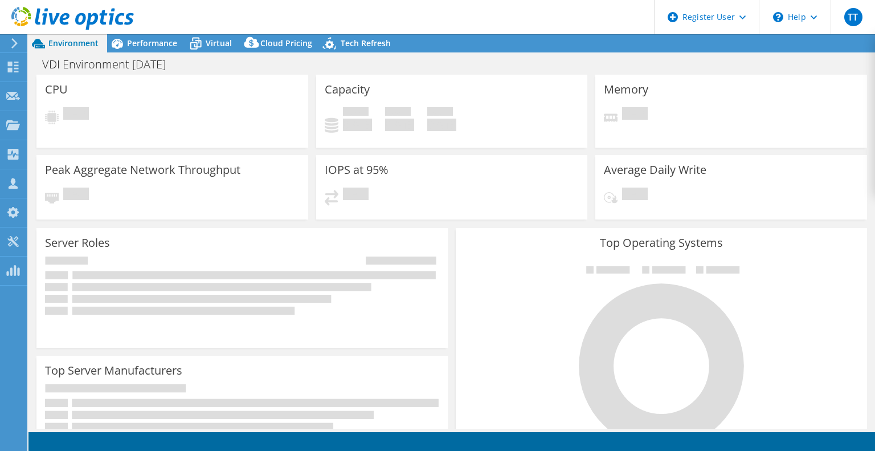
select select "USD"
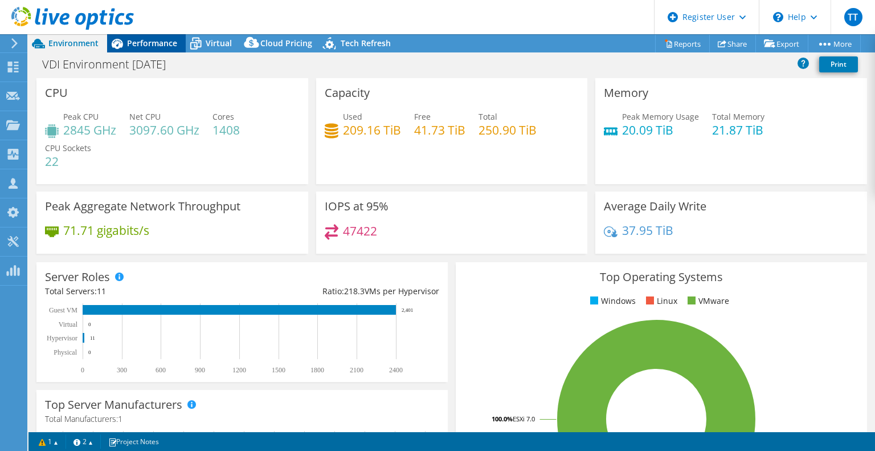
click at [140, 47] on span "Performance" at bounding box center [152, 43] width 50 height 11
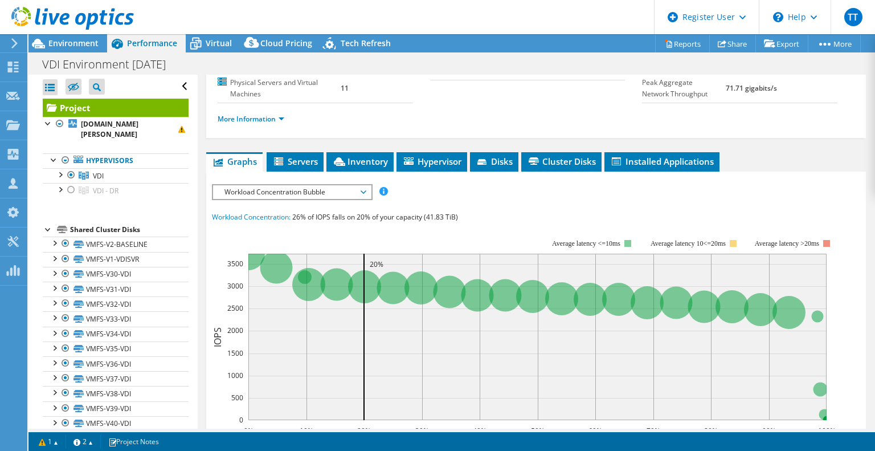
scroll to position [162, 0]
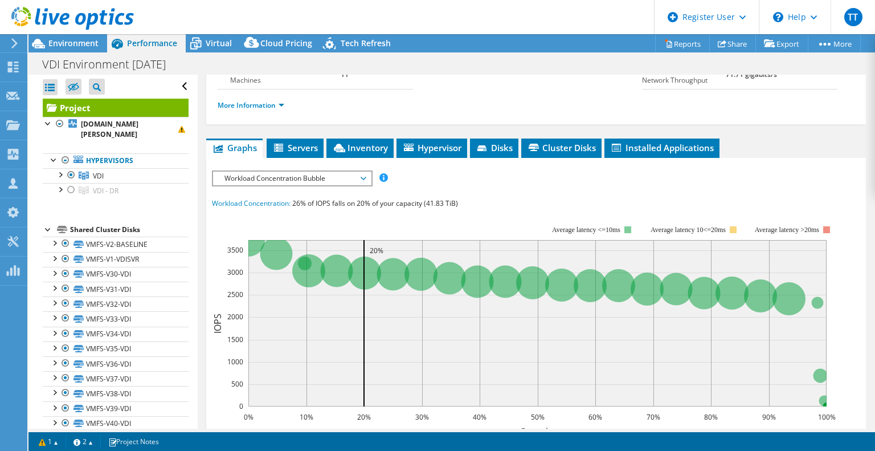
click at [291, 185] on span "Workload Concentration Bubble" at bounding box center [292, 178] width 146 height 14
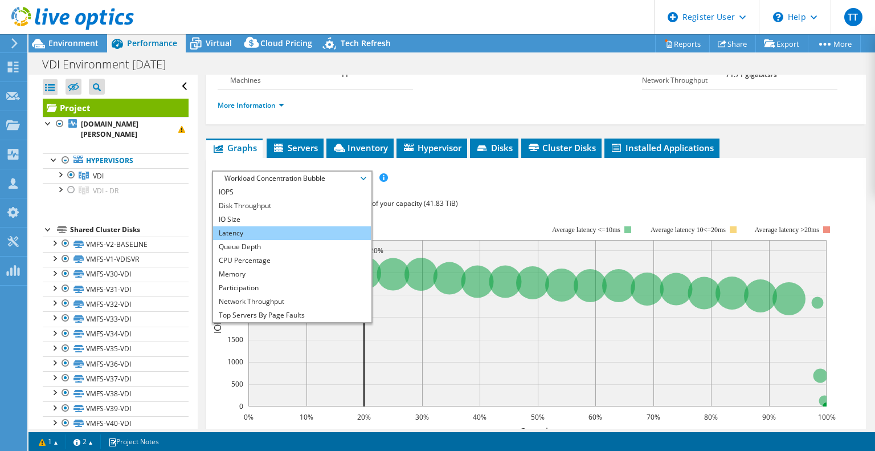
click at [281, 240] on li "Latency" at bounding box center [292, 233] width 158 height 14
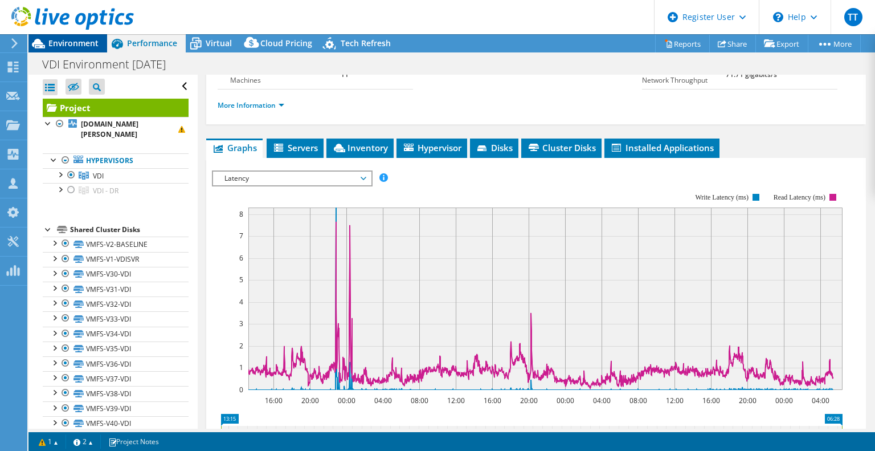
click at [62, 45] on span "Environment" at bounding box center [73, 43] width 50 height 11
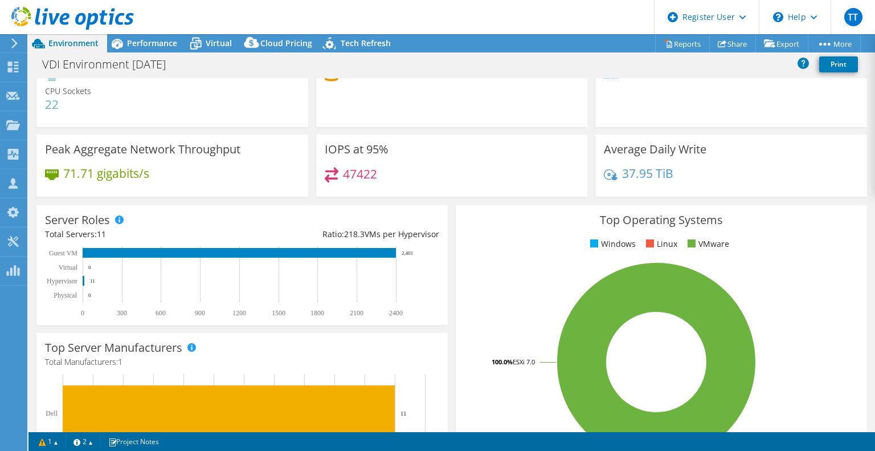
scroll to position [0, 0]
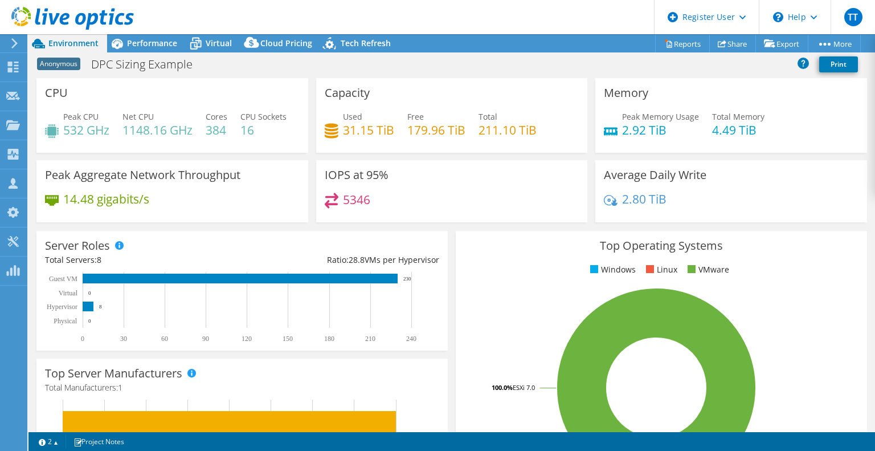
select select "USEast"
select select "USD"
